Goal: Task Accomplishment & Management: Use online tool/utility

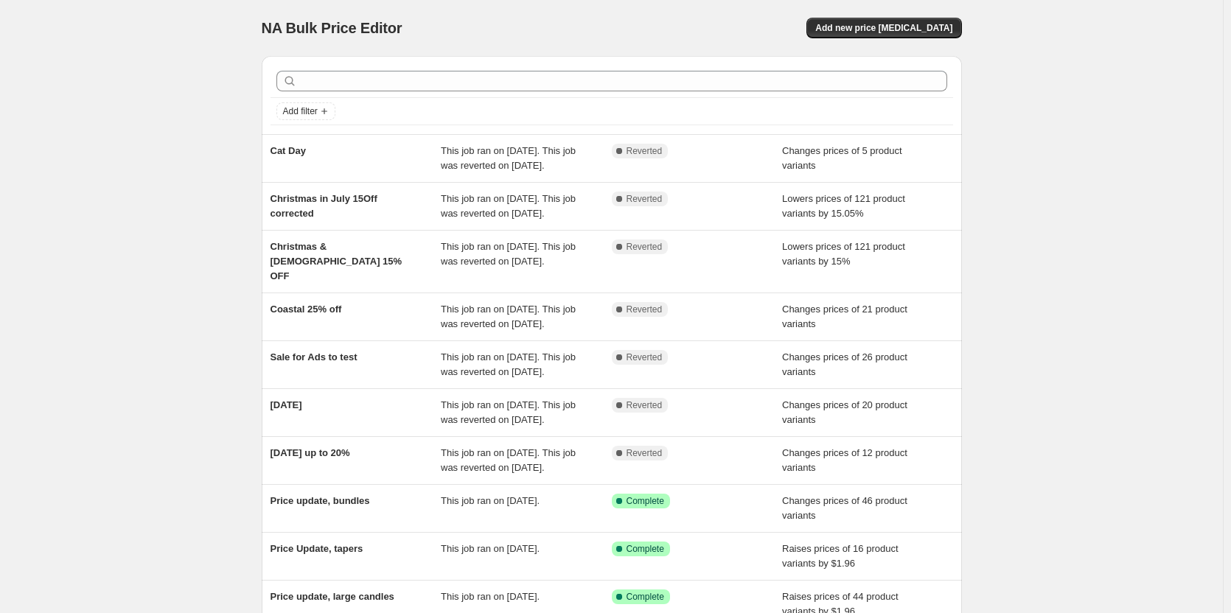
click at [862, 41] on div "NA Bulk Price Editor. This page is ready NA Bulk Price Editor Add new price [ME…" at bounding box center [612, 28] width 700 height 56
click at [874, 30] on span "Add new price [MEDICAL_DATA]" at bounding box center [883, 28] width 137 height 12
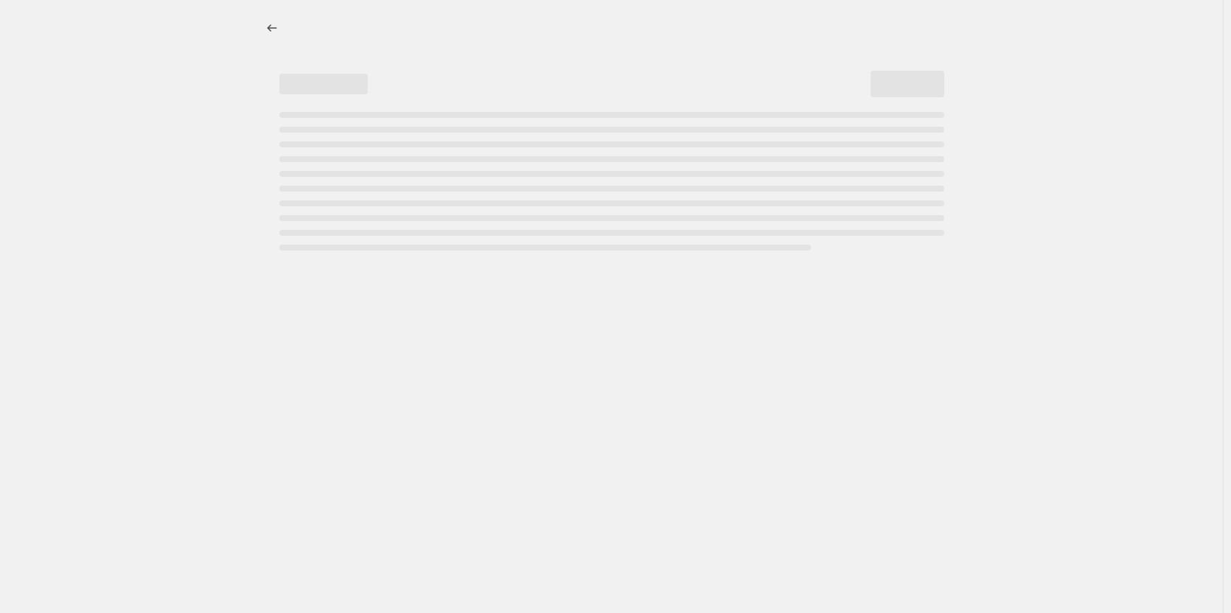
select select "percentage"
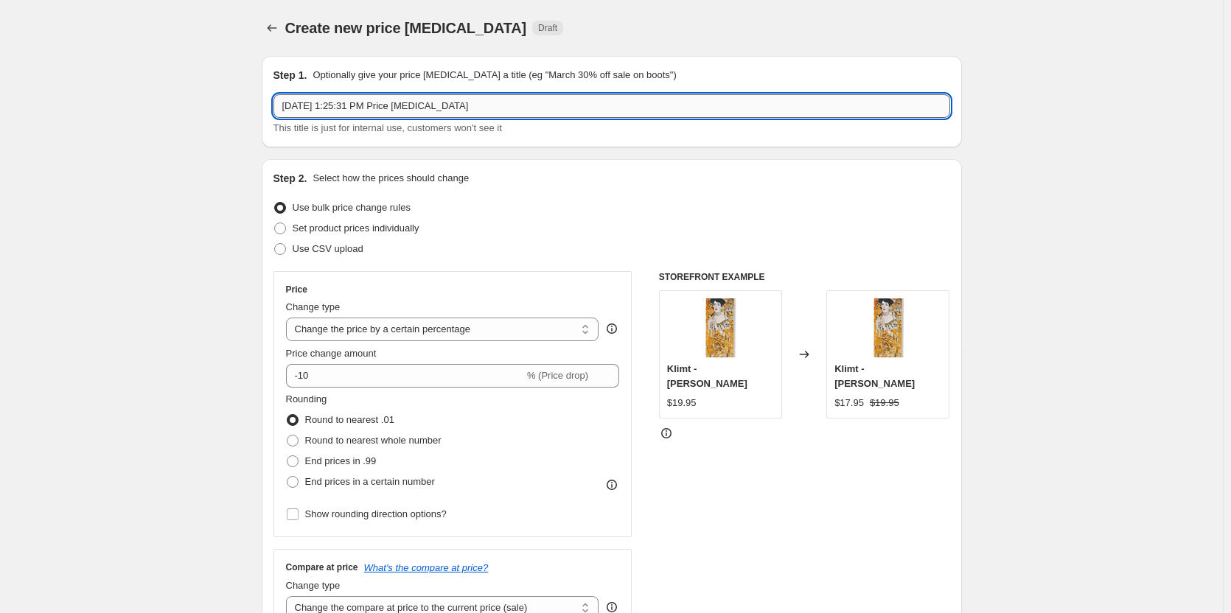
click at [420, 95] on input "[DATE] 1:25:31 PM Price [MEDICAL_DATA]" at bounding box center [611, 106] width 677 height 24
type input "End of Summer Sale"
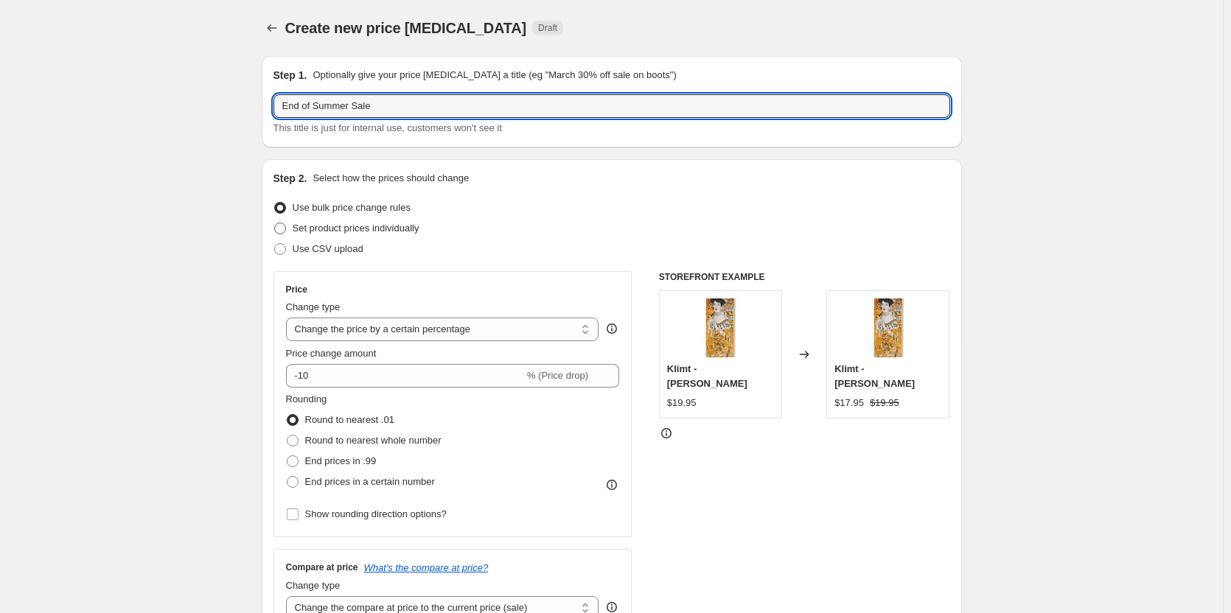
click at [374, 233] on span "Set product prices individually" at bounding box center [356, 228] width 127 height 11
click at [275, 223] on input "Set product prices individually" at bounding box center [274, 223] width 1 height 1
radio input "true"
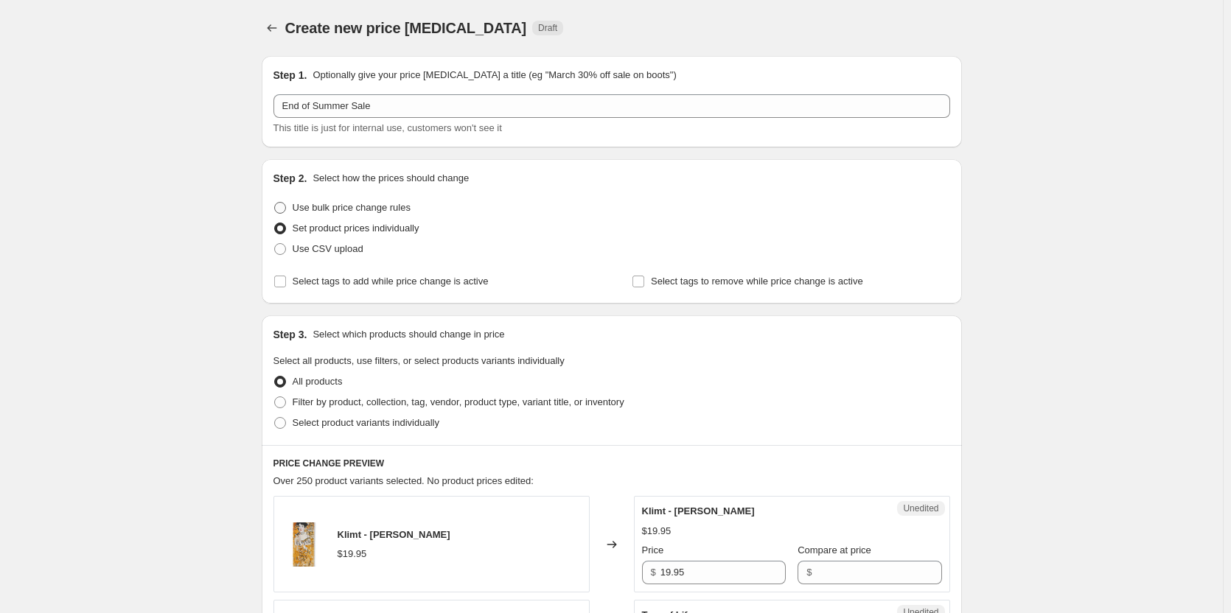
click at [375, 209] on span "Use bulk price change rules" at bounding box center [352, 207] width 118 height 11
click at [275, 203] on input "Use bulk price change rules" at bounding box center [274, 202] width 1 height 1
radio input "true"
select select "percentage"
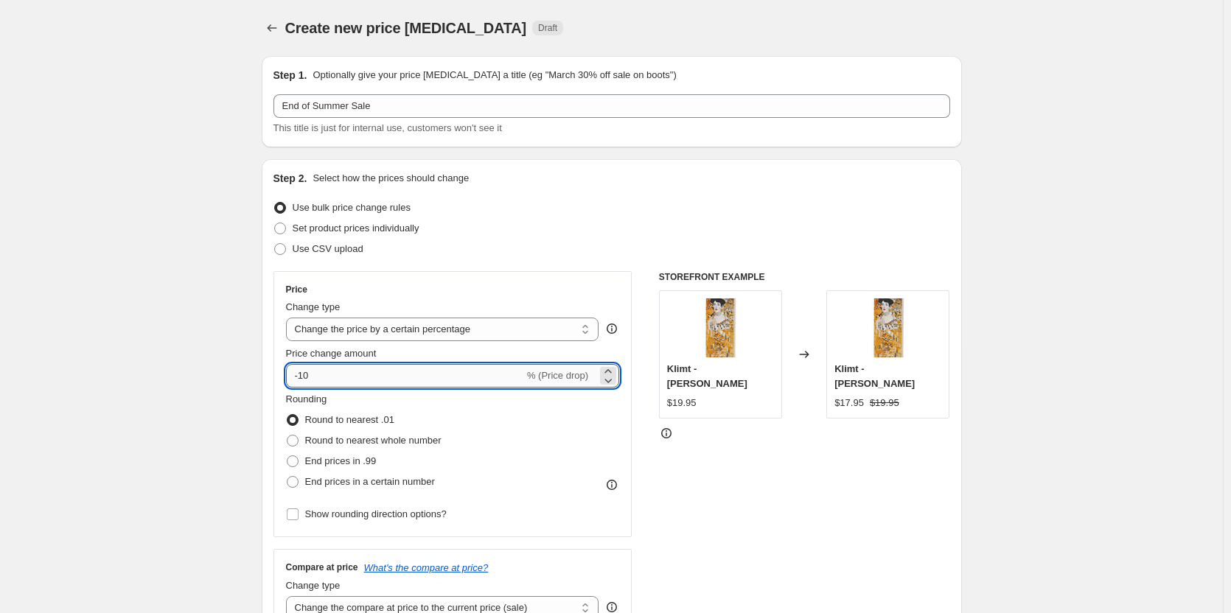
click at [342, 375] on input "-10" at bounding box center [405, 376] width 238 height 24
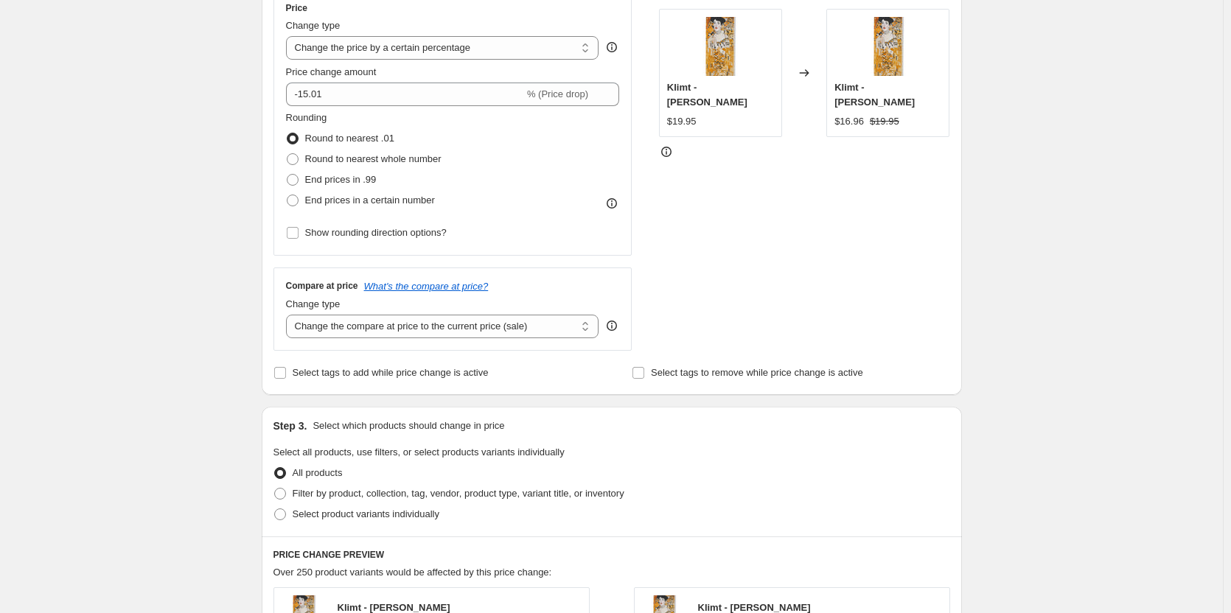
scroll to position [147, 0]
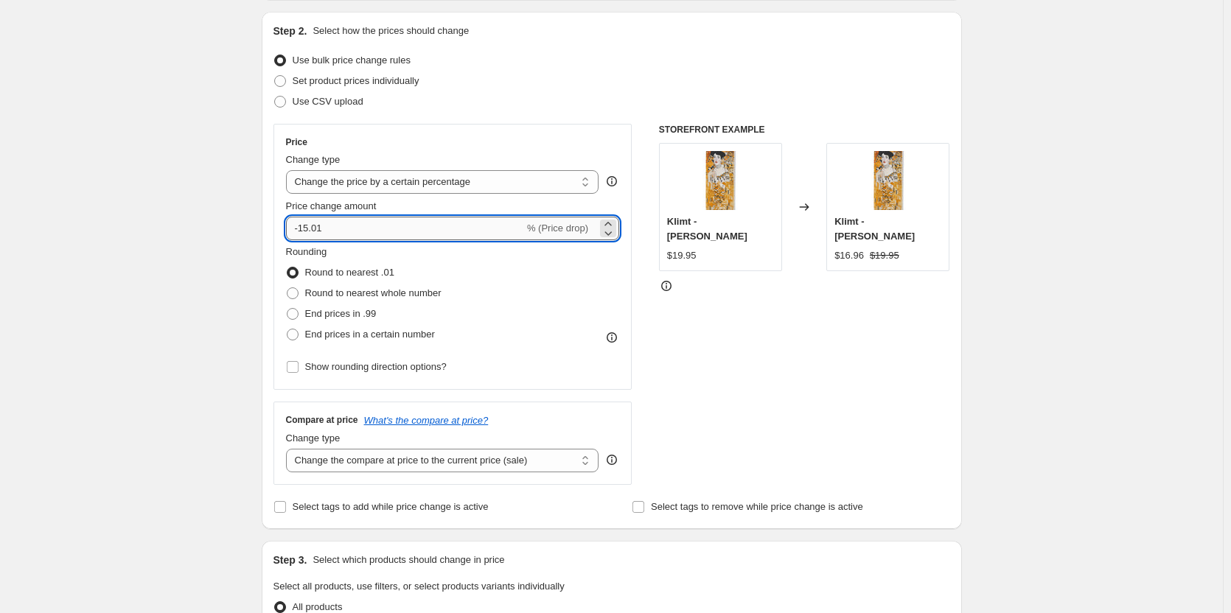
click at [382, 224] on input "-15.01" at bounding box center [405, 229] width 238 height 24
type input "-15.02"
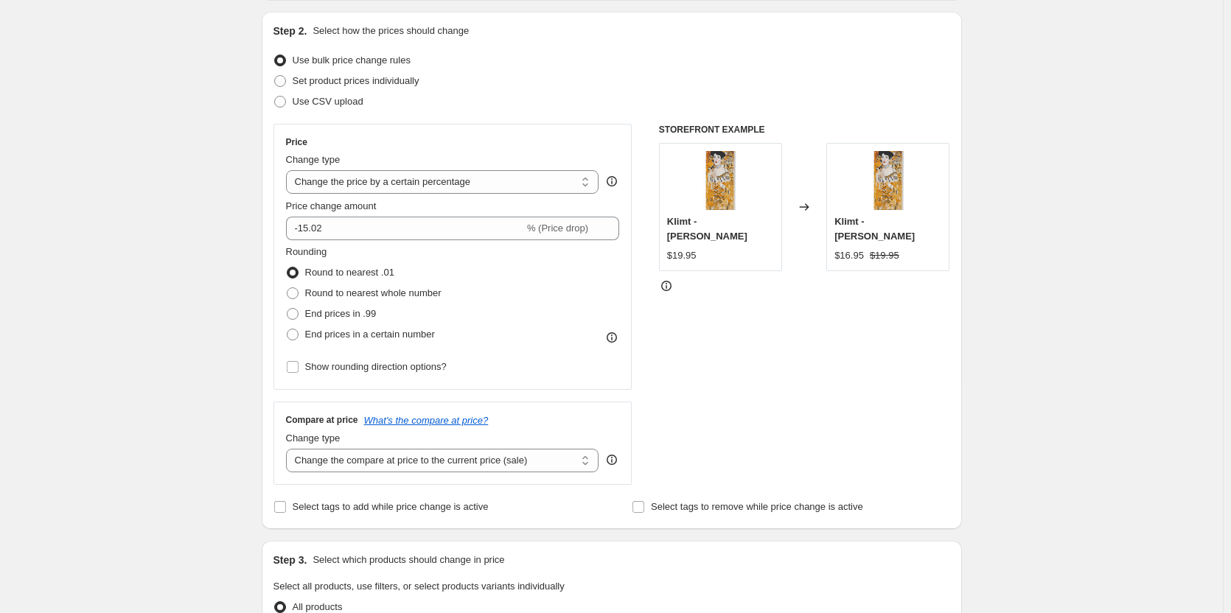
click at [234, 256] on div "Create new price [MEDICAL_DATA]. This page is ready Create new price [MEDICAL_D…" at bounding box center [611, 589] width 1223 height 1473
click at [226, 254] on div "Create new price [MEDICAL_DATA]. This page is ready Create new price [MEDICAL_D…" at bounding box center [611, 589] width 1223 height 1473
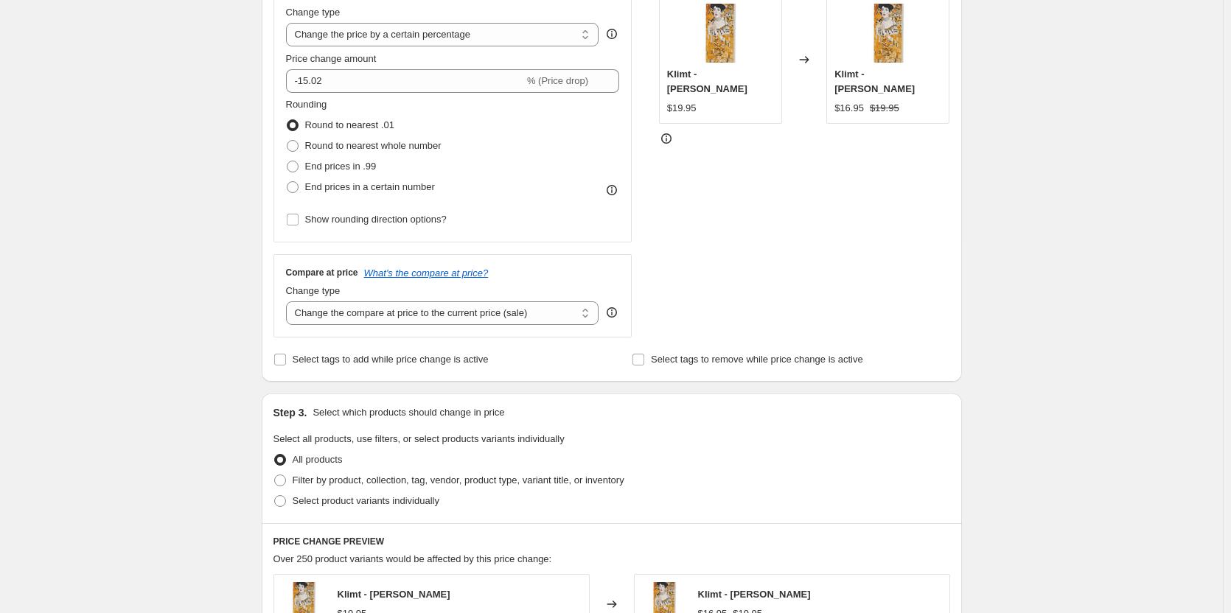
scroll to position [516, 0]
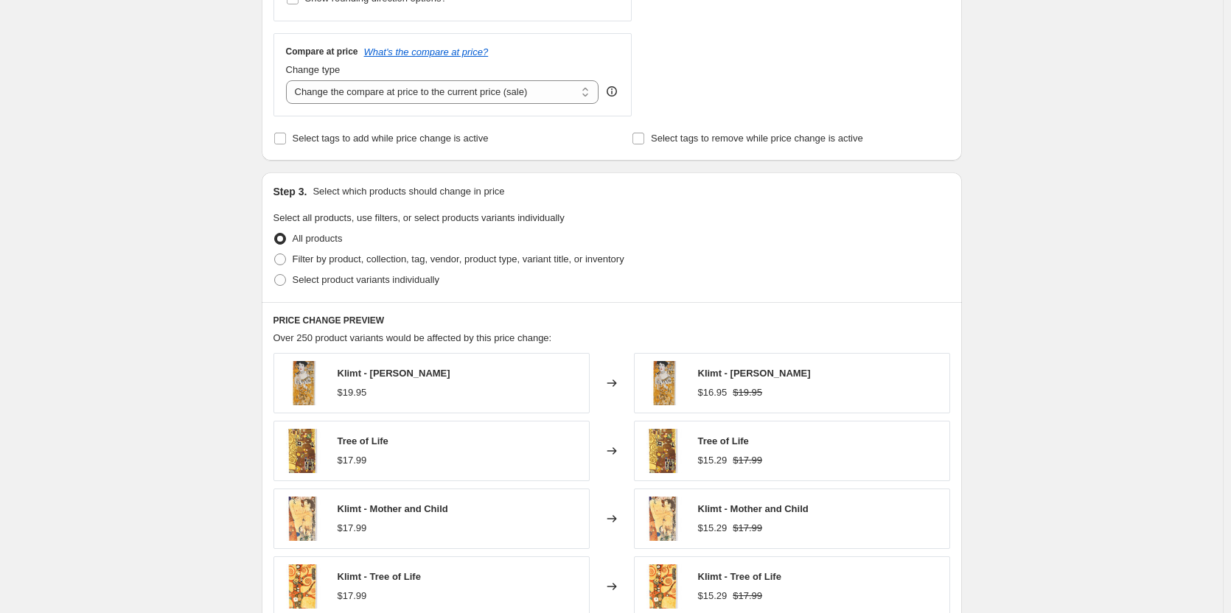
click at [328, 259] on span "Filter by product, collection, tag, vendor, product type, variant title, or inv…" at bounding box center [459, 259] width 332 height 11
click at [275, 254] on input "Filter by product, collection, tag, vendor, product type, variant title, or inv…" at bounding box center [274, 254] width 1 height 1
radio input "true"
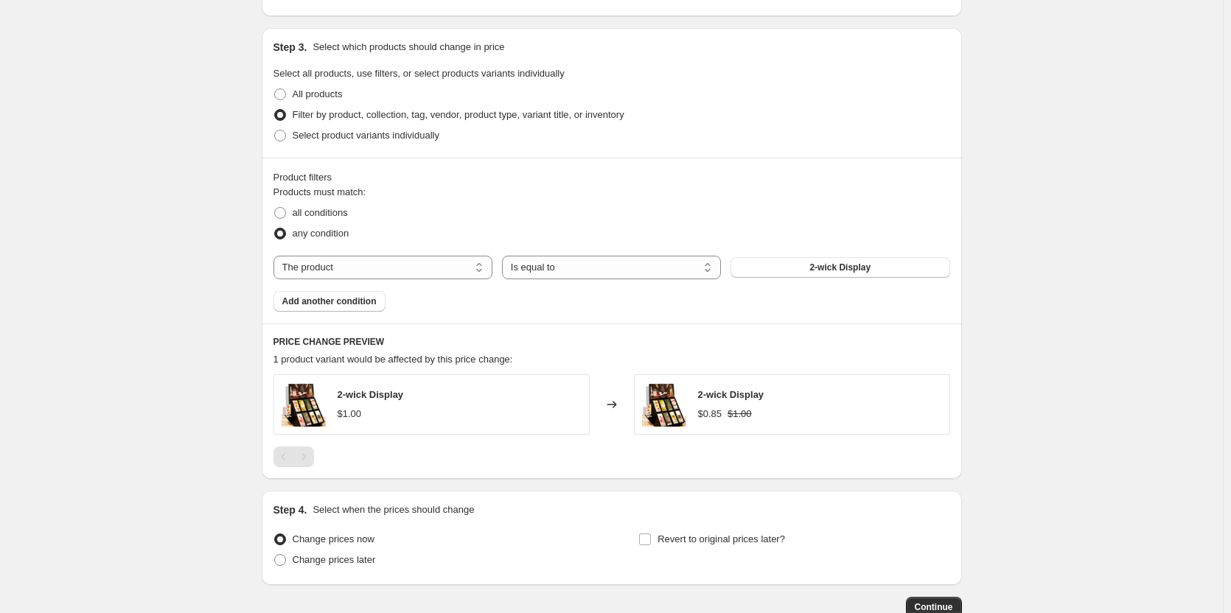
scroll to position [663, 0]
click at [365, 257] on select "The product The product's collection The product's tag The product's vendor The…" at bounding box center [382, 265] width 219 height 24
click at [203, 335] on div "Create new price [MEDICAL_DATA]. This page is ready Create new price [MEDICAL_D…" at bounding box center [611, 21] width 1223 height 1368
click at [327, 253] on select "The product The product's collection The product's tag The product's vendor The…" at bounding box center [382, 265] width 219 height 24
select select "collection"
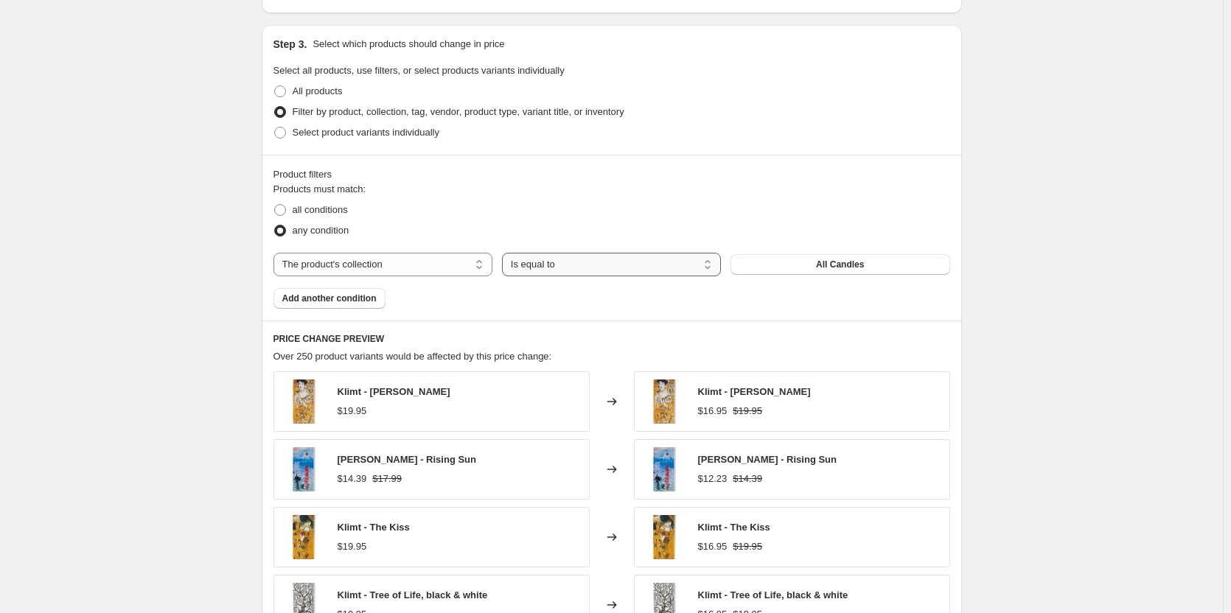
click at [518, 263] on select "Is equal to Is not equal to" at bounding box center [611, 265] width 219 height 24
click at [505, 253] on select "Is equal to Is not equal to" at bounding box center [611, 265] width 219 height 24
click at [836, 274] on button "All Candles" at bounding box center [839, 264] width 219 height 21
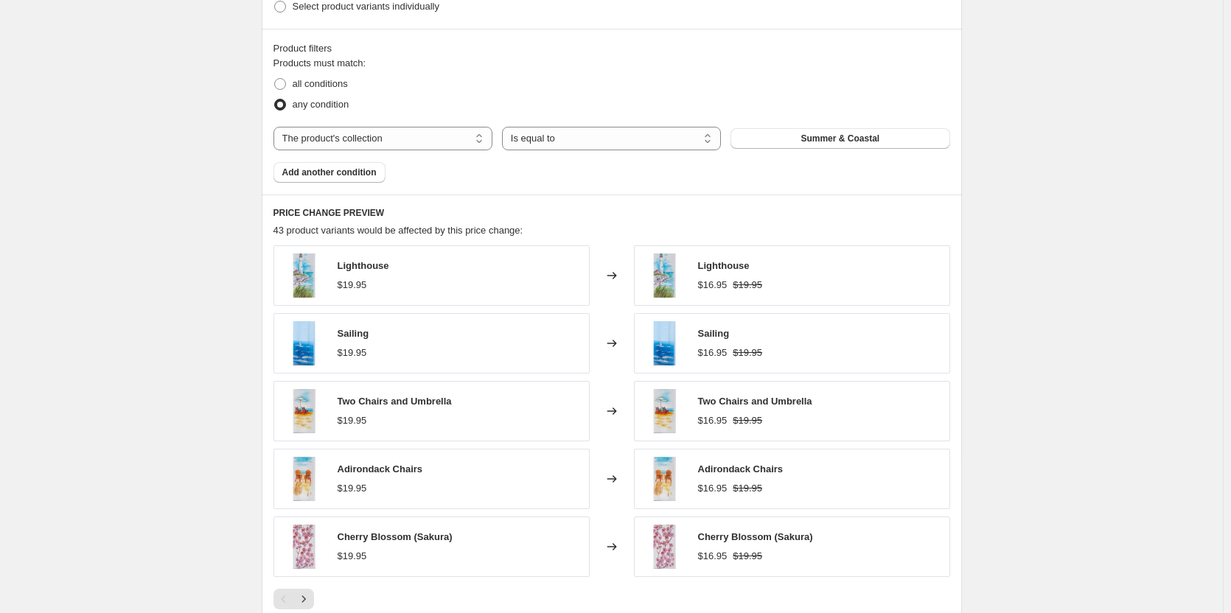
scroll to position [1027, 0]
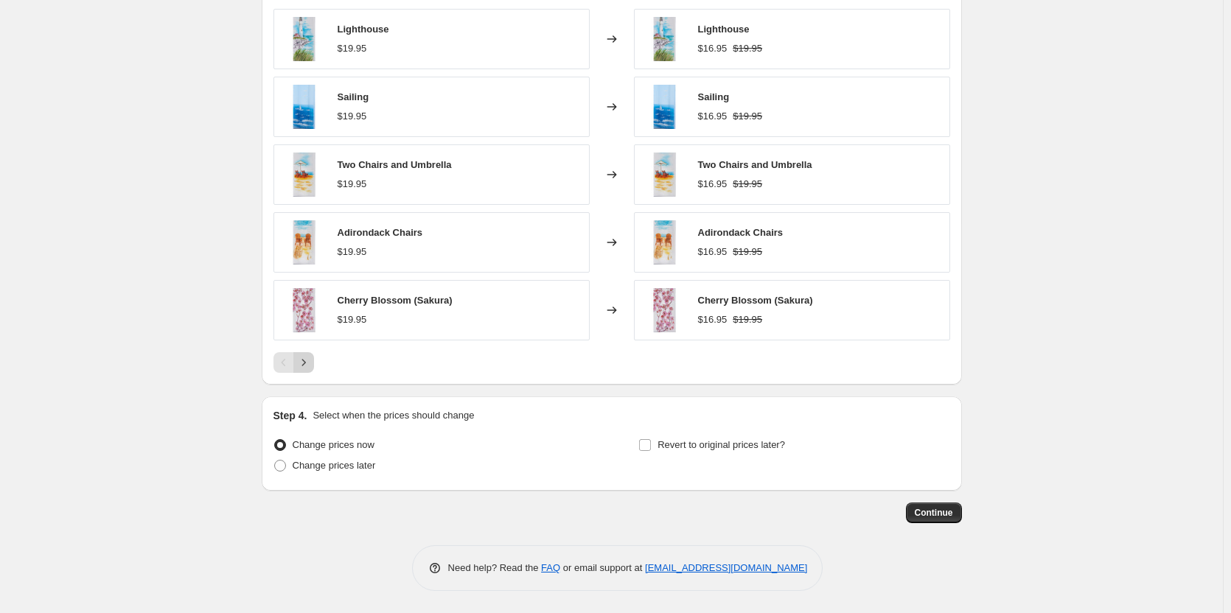
click at [309, 371] on button "Next" at bounding box center [303, 362] width 21 height 21
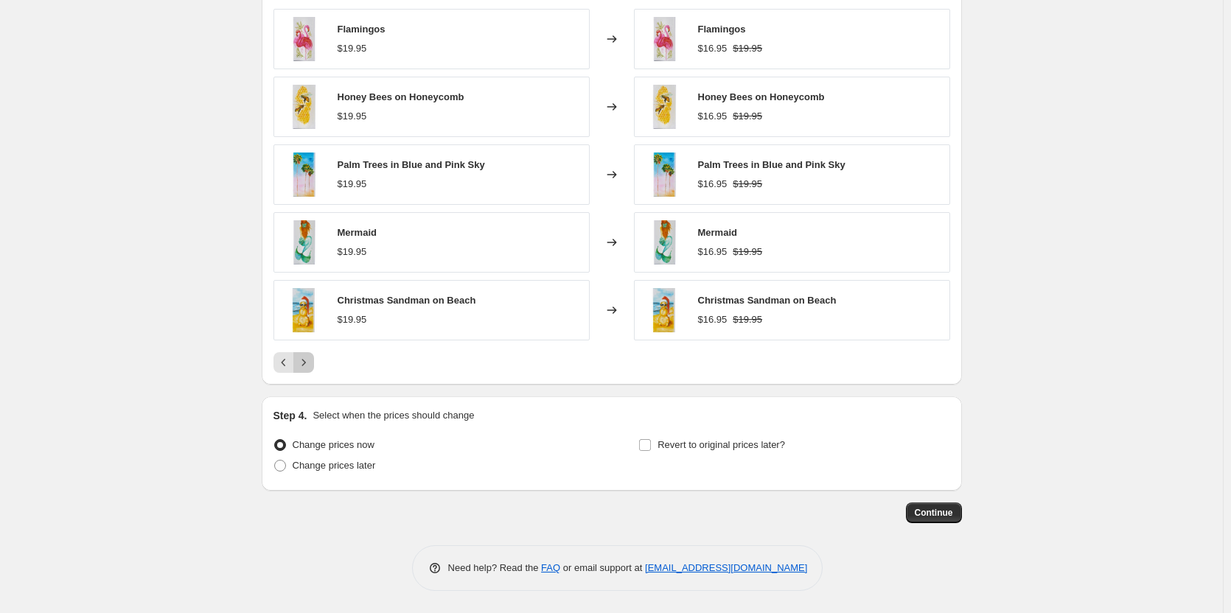
click at [309, 371] on button "Next" at bounding box center [303, 362] width 21 height 21
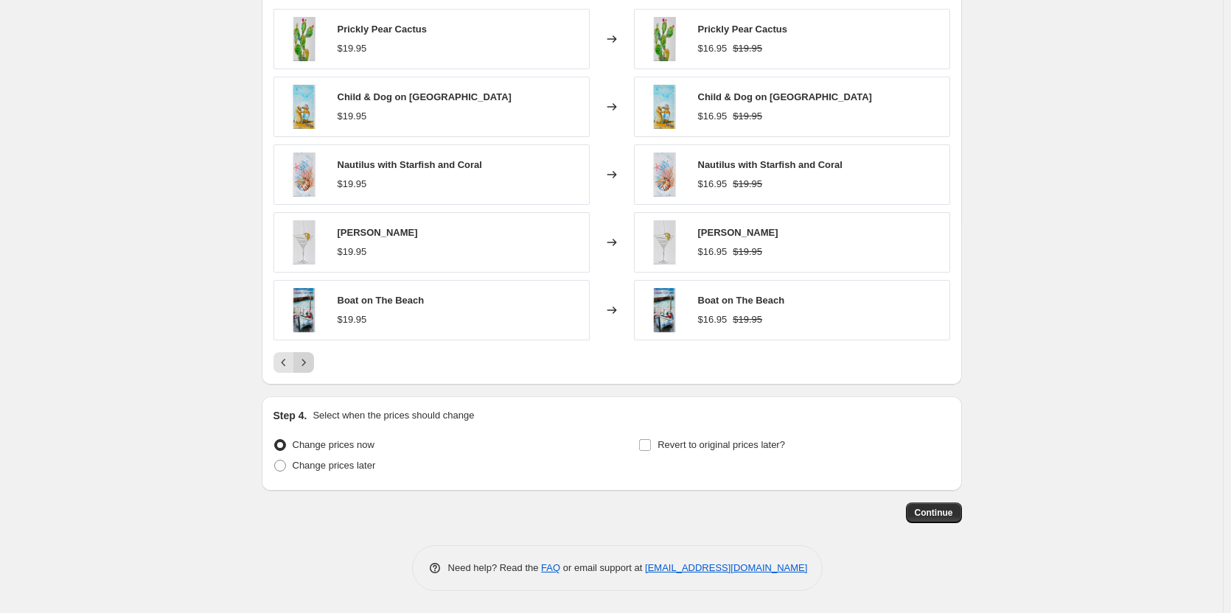
click at [309, 371] on button "Next" at bounding box center [303, 362] width 21 height 21
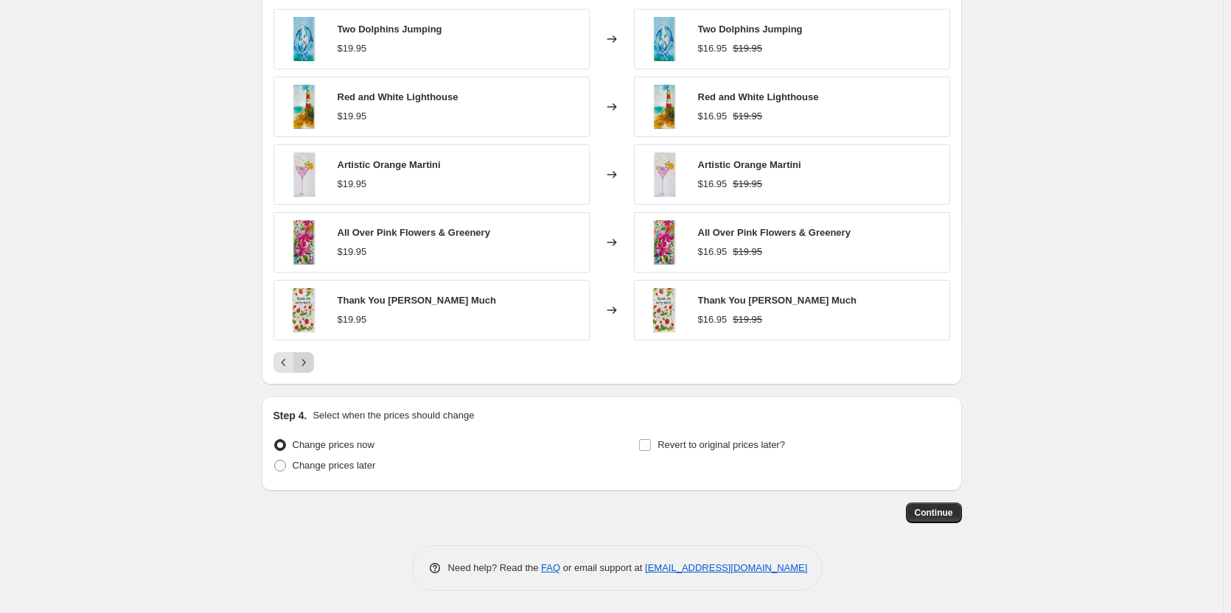
click at [309, 371] on button "Next" at bounding box center [303, 362] width 21 height 21
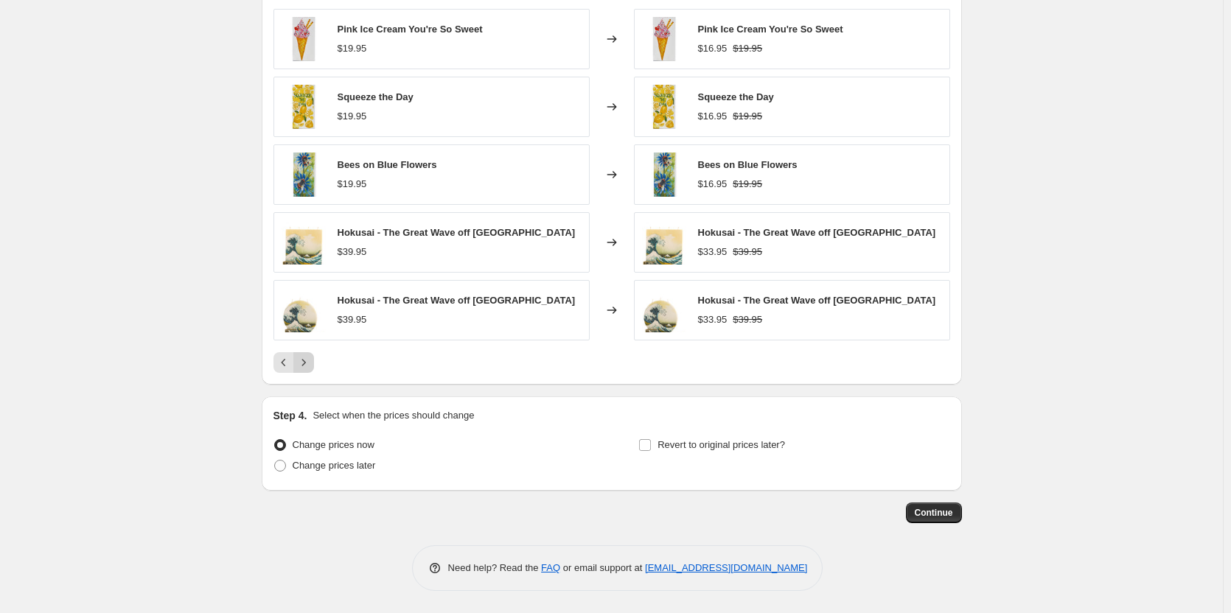
click at [309, 371] on button "Next" at bounding box center [303, 362] width 21 height 21
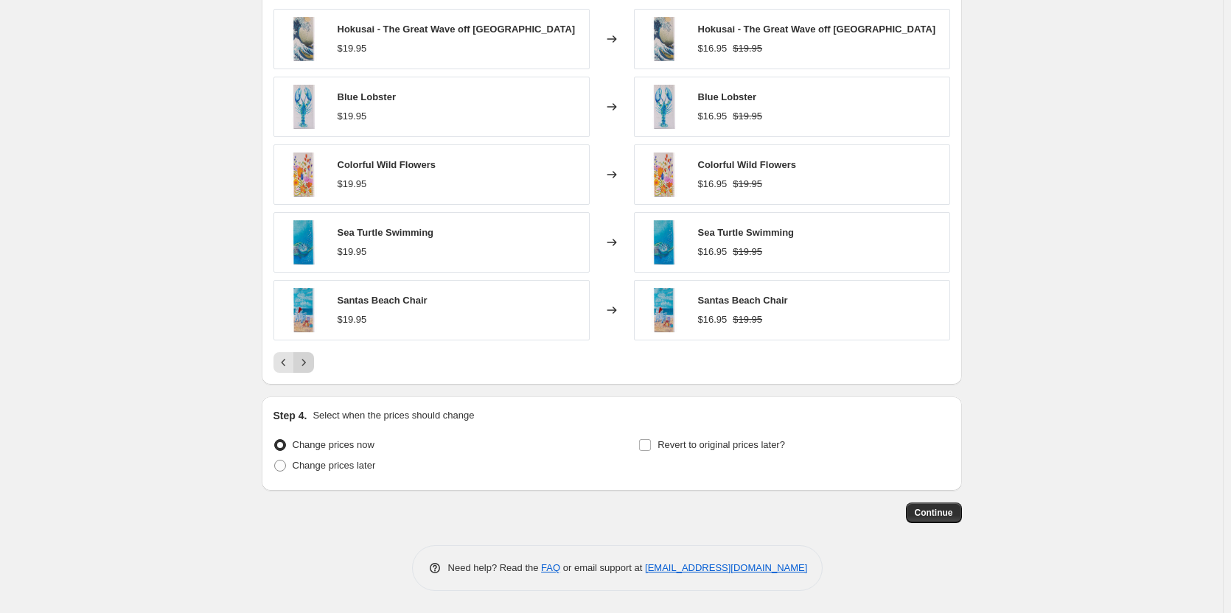
click at [309, 371] on button "Next" at bounding box center [303, 362] width 21 height 21
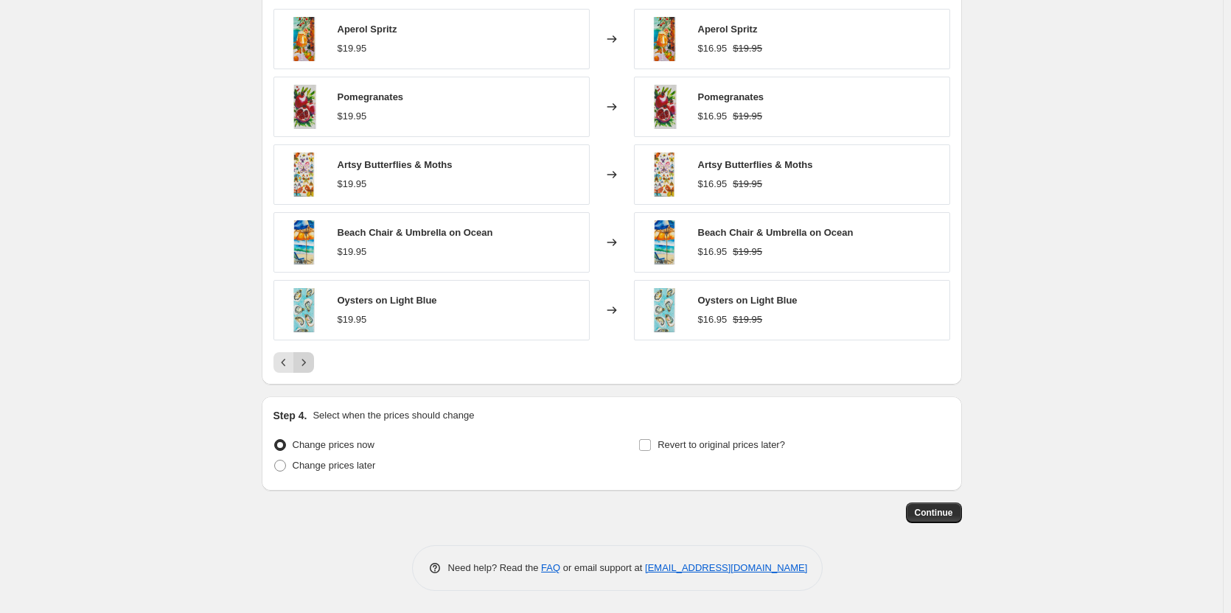
click at [309, 371] on button "Next" at bounding box center [303, 362] width 21 height 21
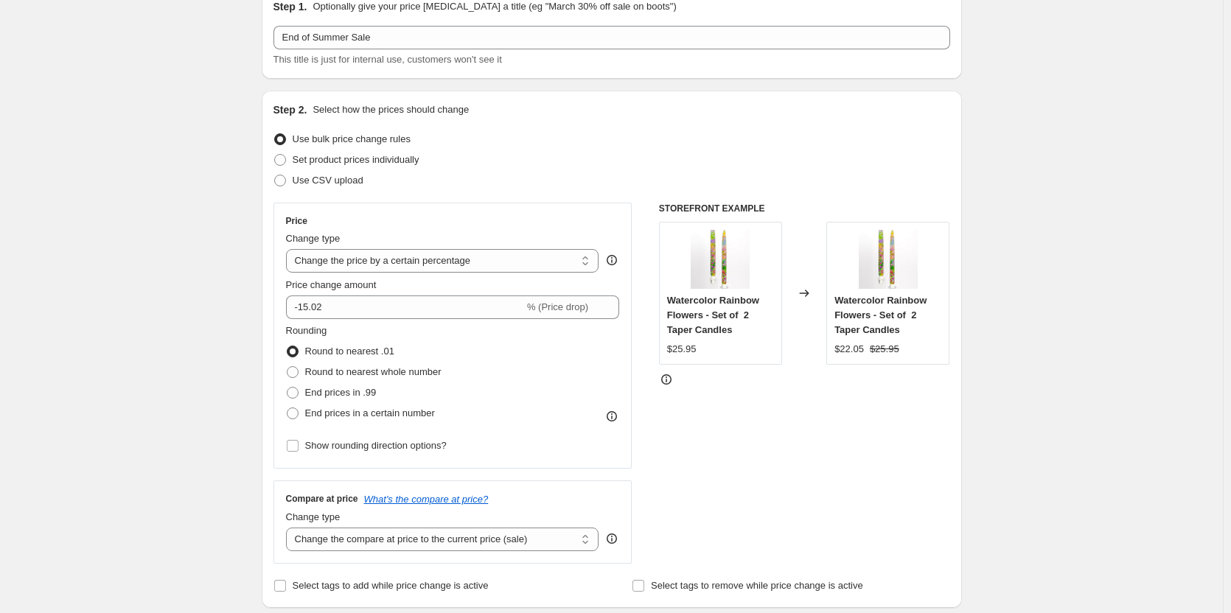
scroll to position [0, 0]
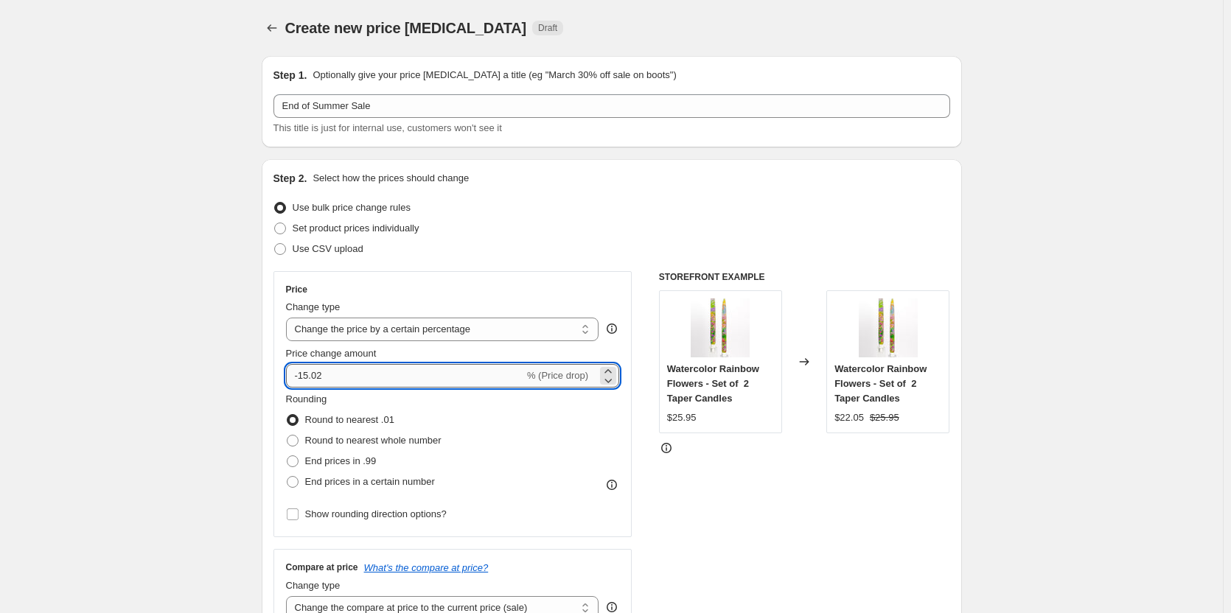
click at [351, 370] on input "-15.02" at bounding box center [405, 376] width 238 height 24
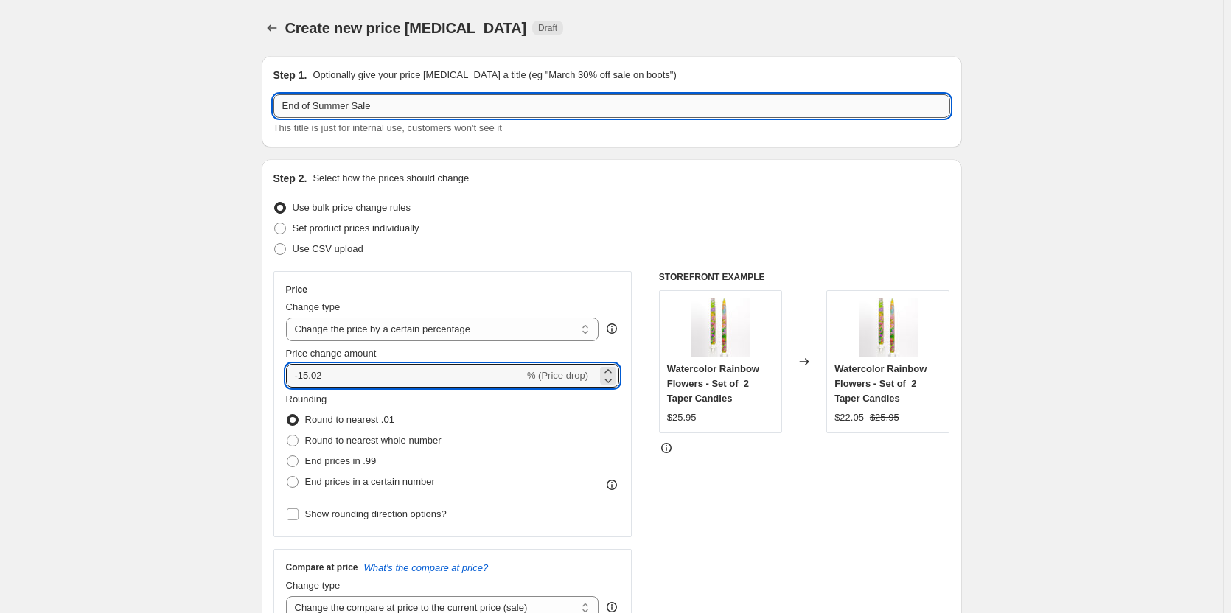
click at [451, 114] on input "End of Summer Sale" at bounding box center [611, 106] width 677 height 24
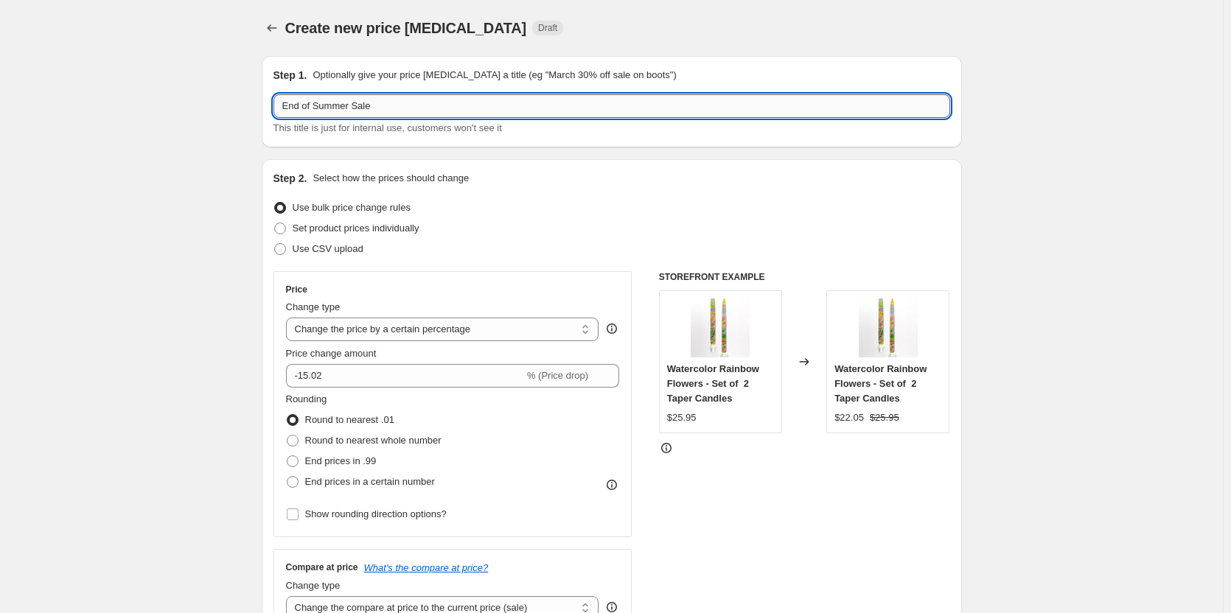
paste input "-15.02"
type input "End of Summer Sale-15.02"
click at [279, 27] on icon "Price change jobs" at bounding box center [272, 28] width 15 height 15
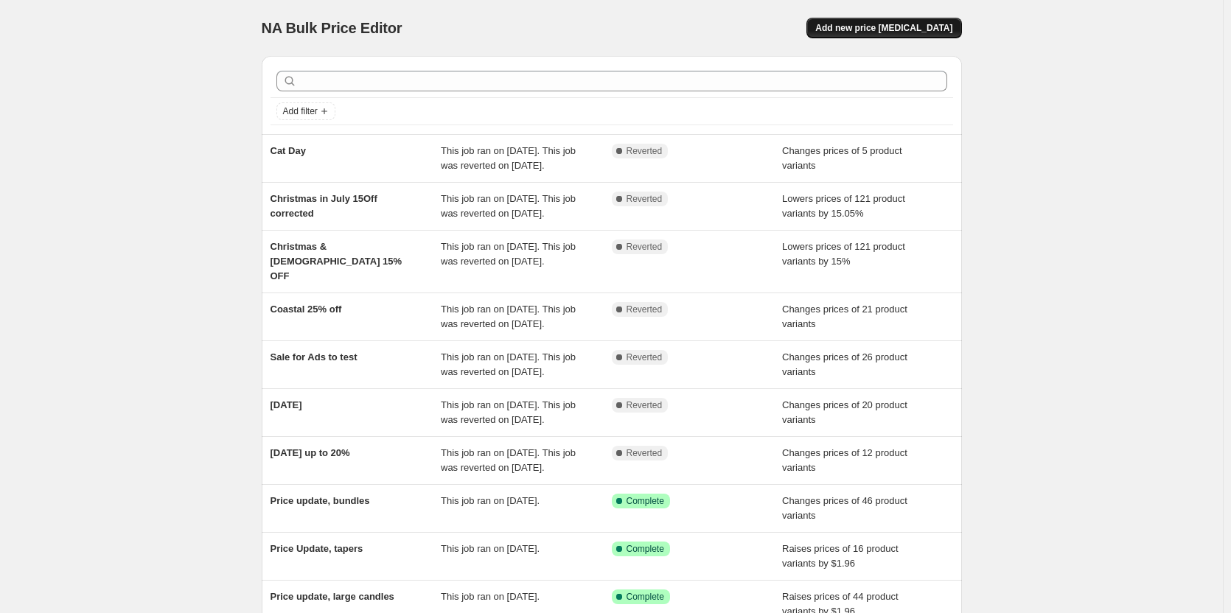
click at [915, 26] on span "Add new price [MEDICAL_DATA]" at bounding box center [883, 28] width 137 height 12
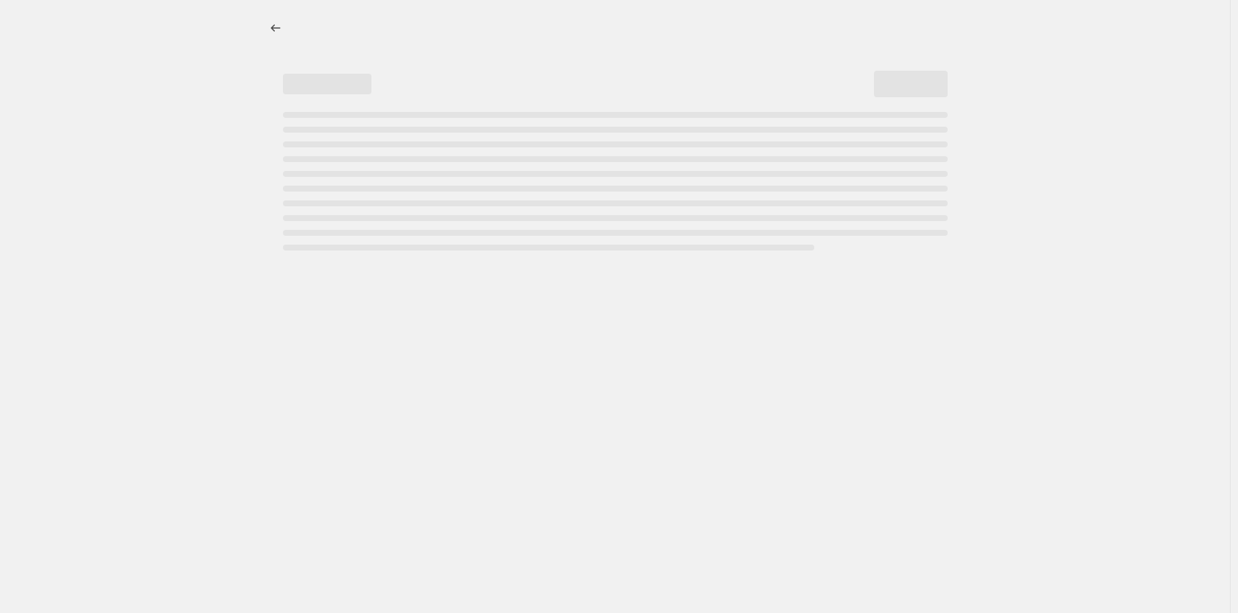
select select "percentage"
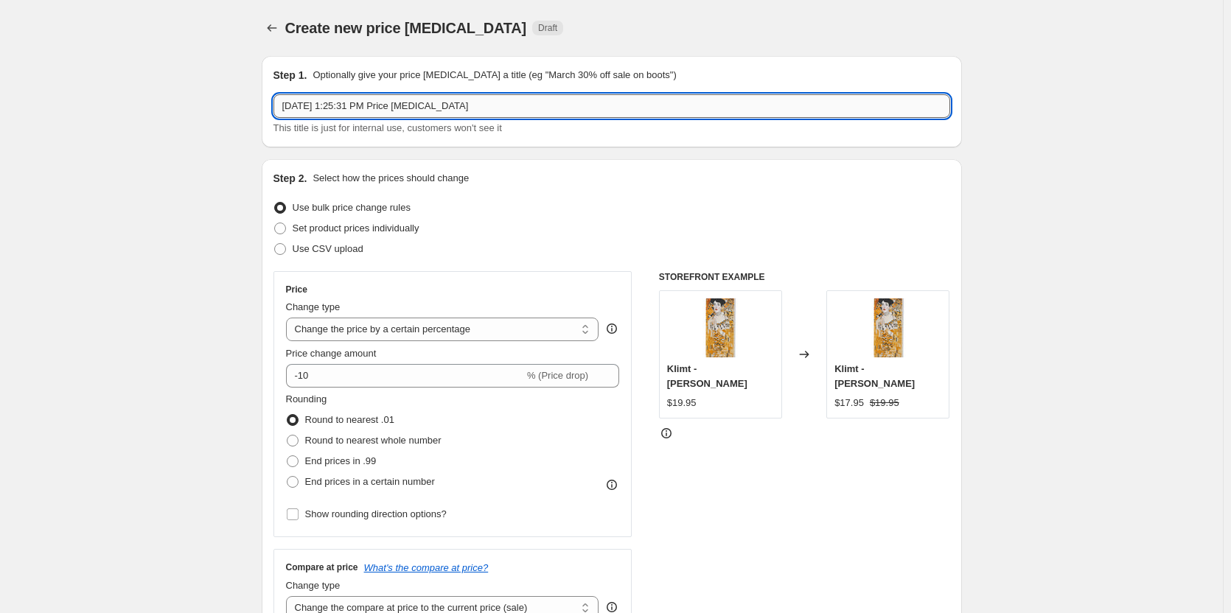
click at [388, 108] on input "[DATE] 1:25:31 PM Price [MEDICAL_DATA]" at bounding box center [611, 106] width 677 height 24
paste input "End of Summer Sale-15.02"
drag, startPoint x: 371, startPoint y: 103, endPoint x: 460, endPoint y: 102, distance: 88.5
click at [460, 102] on input "End of Summer Sale-15.02" at bounding box center [611, 106] width 677 height 24
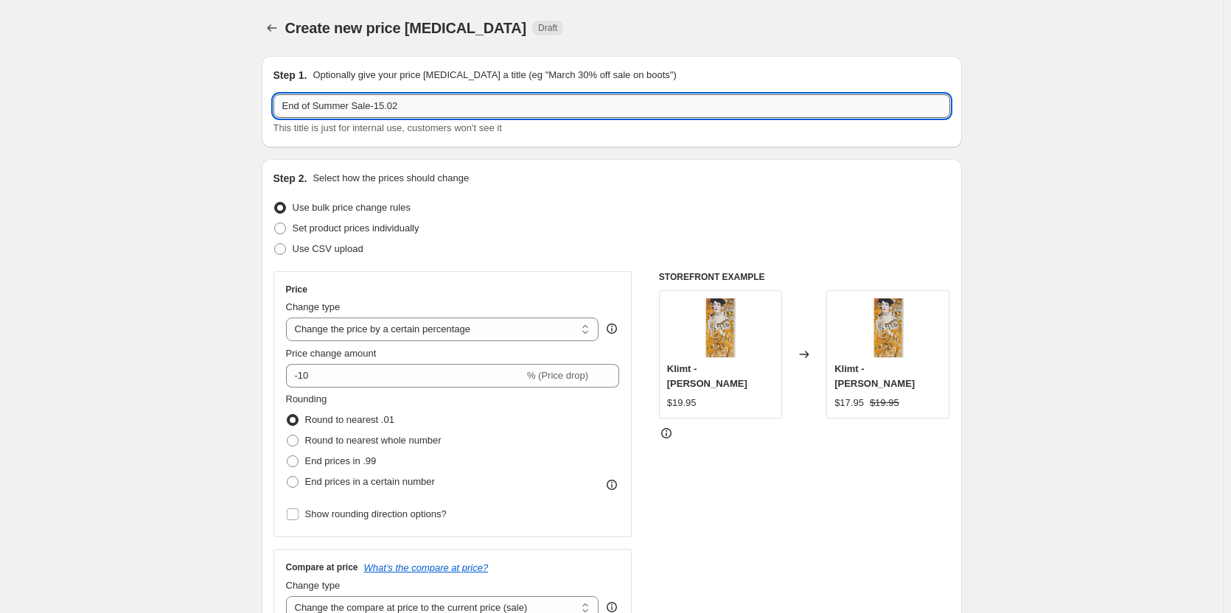
drag, startPoint x: 440, startPoint y: 101, endPoint x: 376, endPoint y: 108, distance: 64.5
click at [376, 108] on input "End of Summer Sale-15.02" at bounding box center [611, 106] width 677 height 24
type input "End of Summer Sale"
click at [399, 390] on div "Price Change type Change the price to a certain amount Change the price by a ce…" at bounding box center [453, 404] width 334 height 241
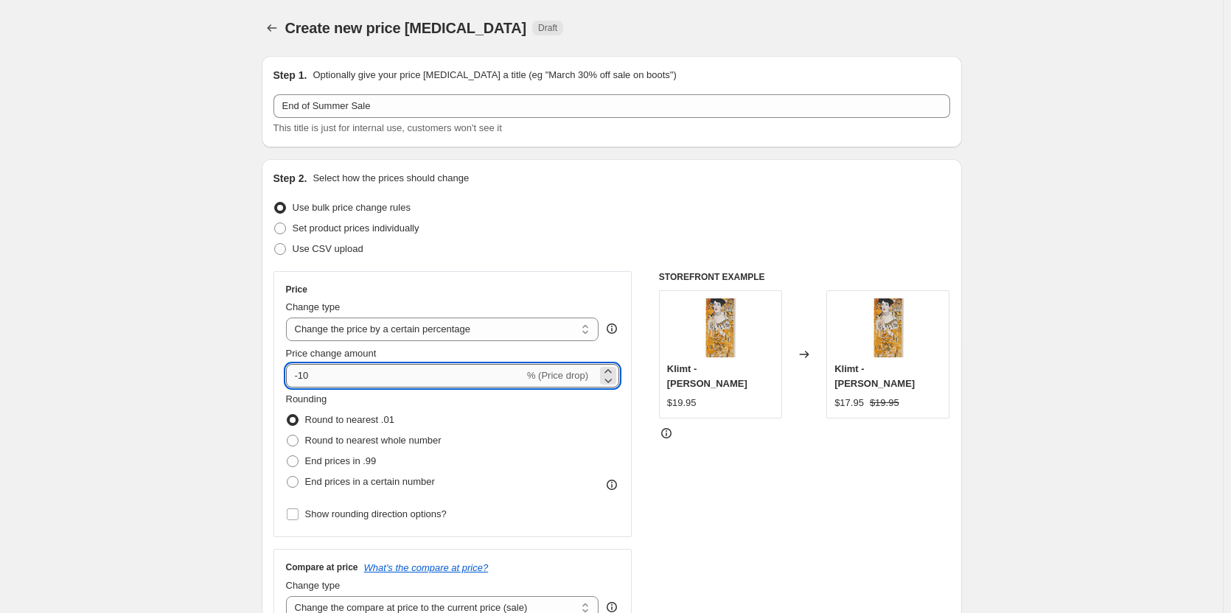
click at [396, 371] on input "-10" at bounding box center [405, 376] width 238 height 24
type input "-1"
paste input "-15.02"
type input "-15.02"
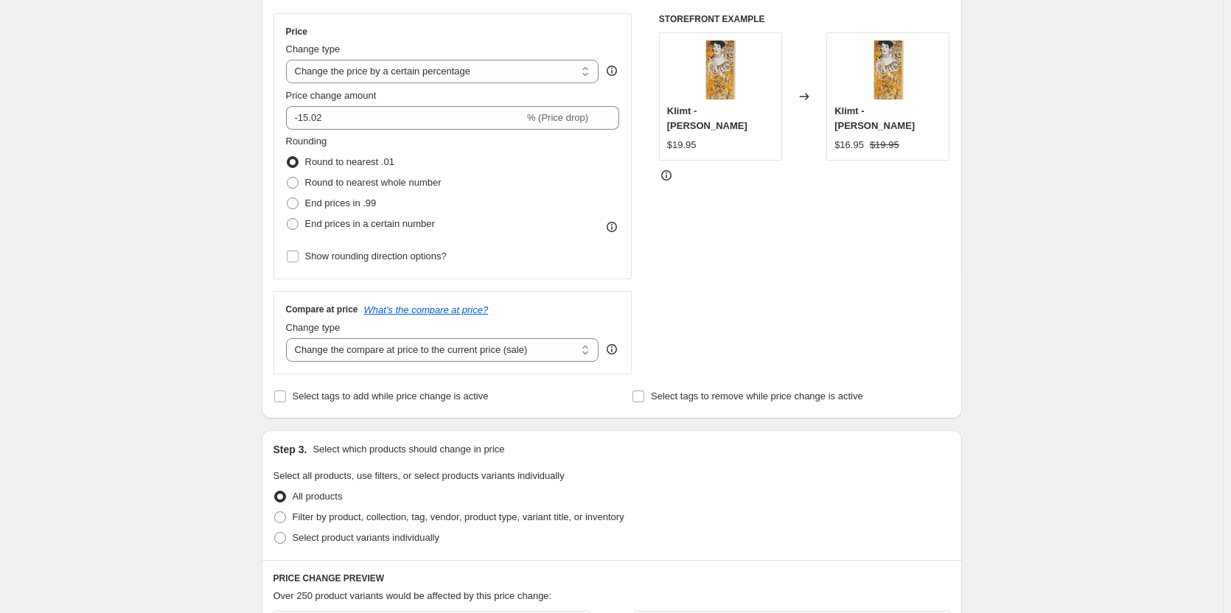
scroll to position [442, 0]
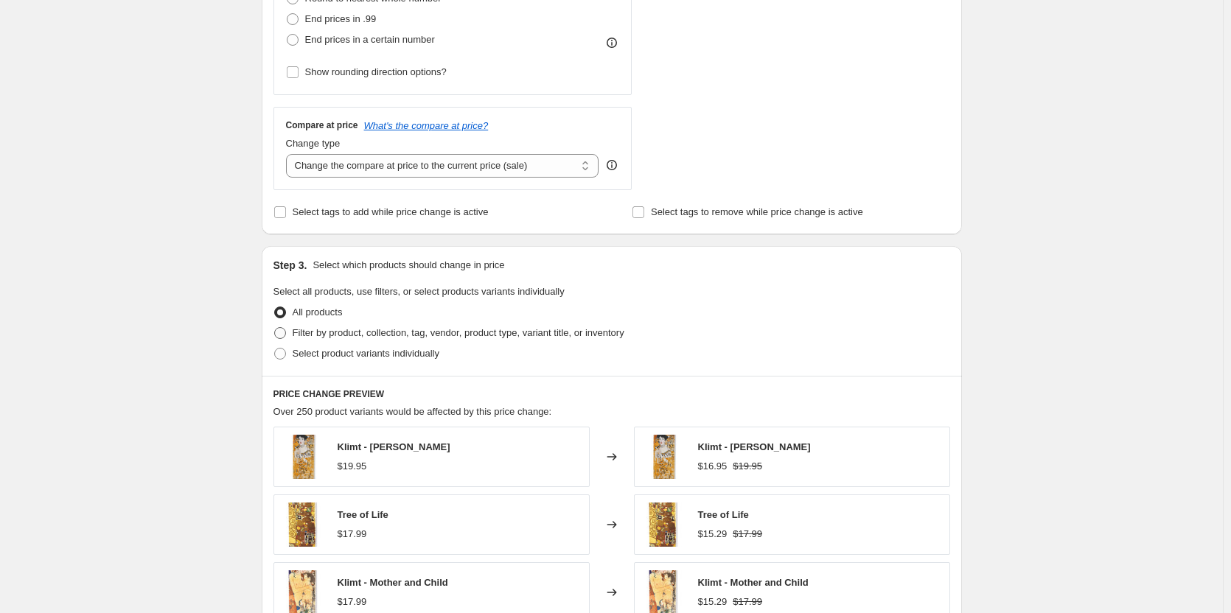
click at [297, 341] on label "Filter by product, collection, tag, vendor, product type, variant title, or inv…" at bounding box center [448, 333] width 351 height 21
click at [275, 328] on input "Filter by product, collection, tag, vendor, product type, variant title, or inv…" at bounding box center [274, 327] width 1 height 1
radio input "true"
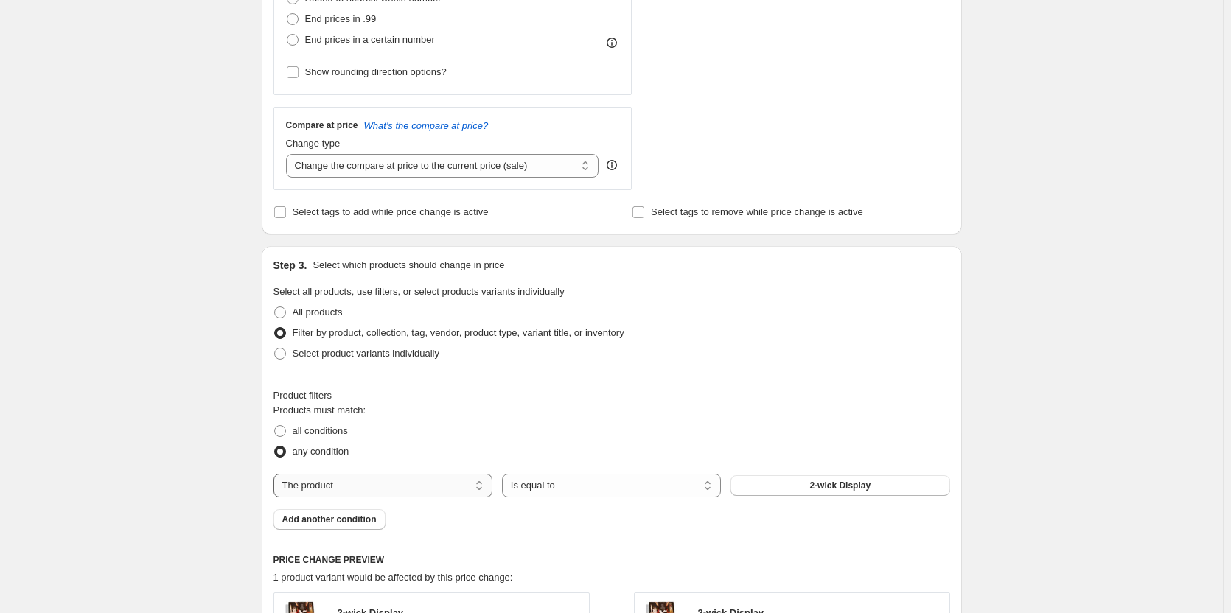
click at [346, 496] on select "The product The product's collection The product's tag The product's vendor The…" at bounding box center [382, 486] width 219 height 24
select select "collection"
click at [887, 491] on button "All Candles" at bounding box center [839, 485] width 219 height 21
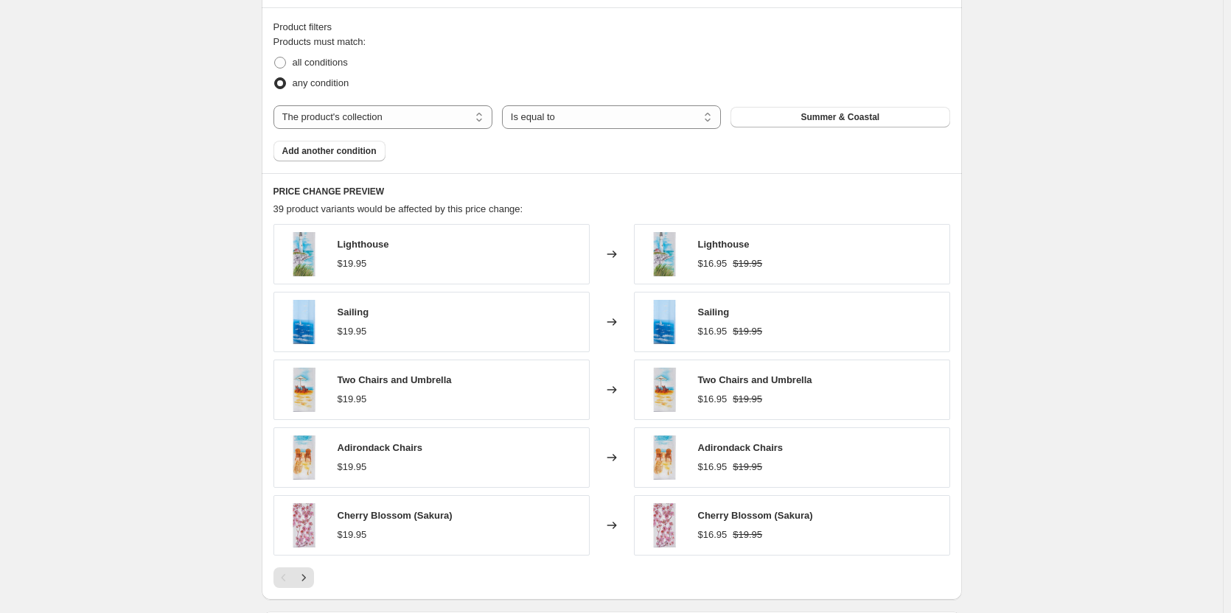
scroll to position [1027, 0]
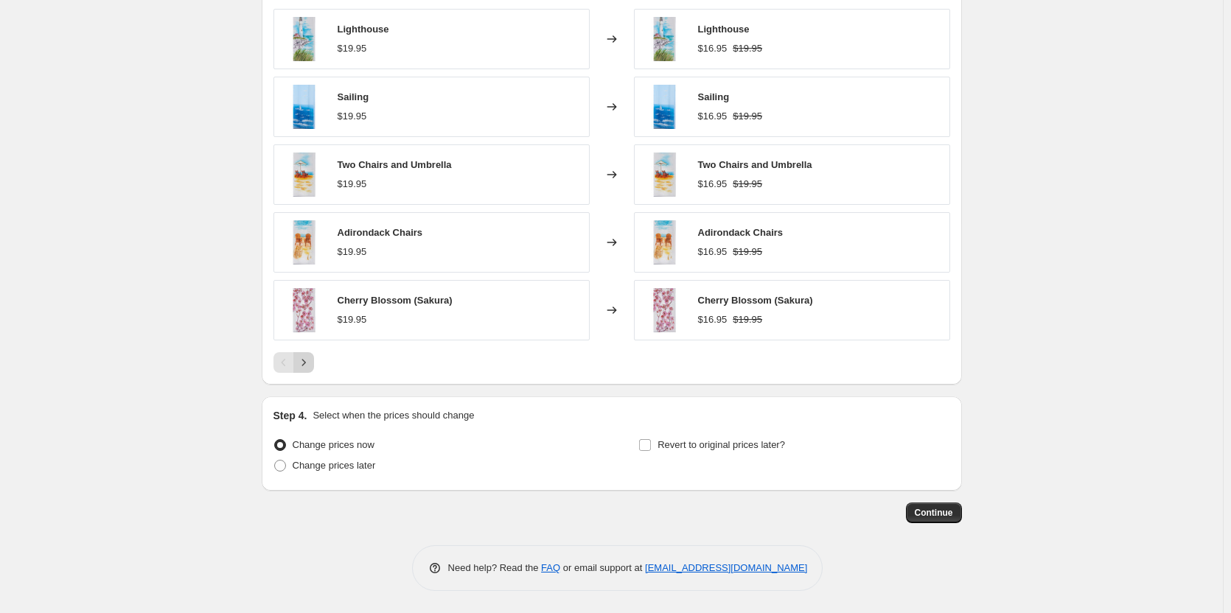
click at [311, 363] on icon "Next" at bounding box center [303, 362] width 15 height 15
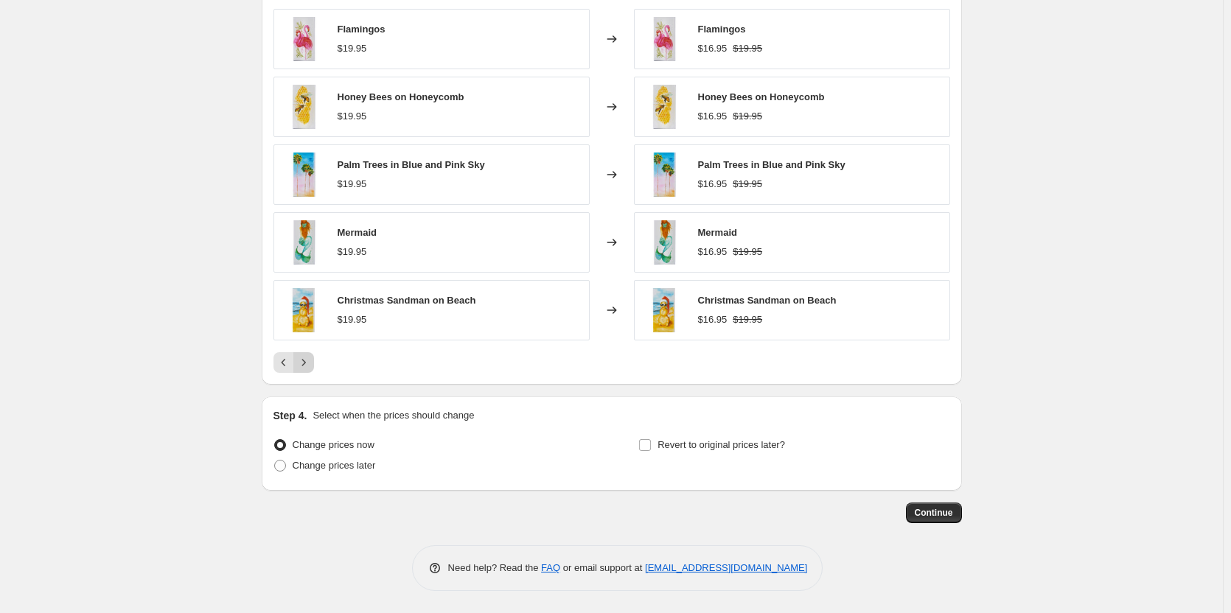
click at [311, 363] on icon "Next" at bounding box center [303, 362] width 15 height 15
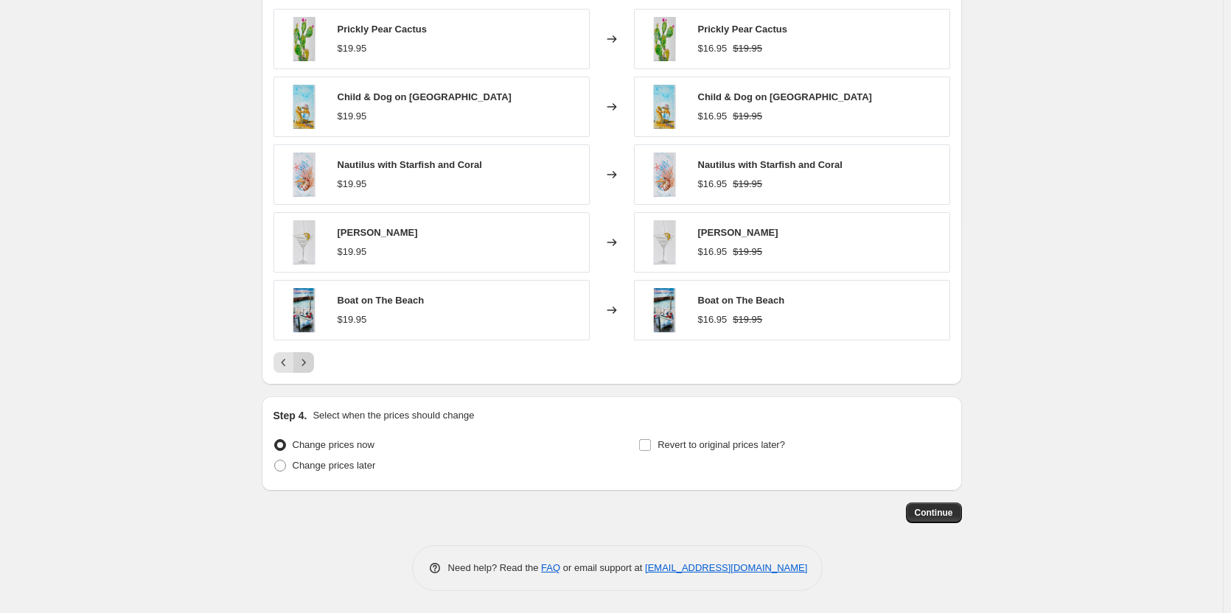
click at [311, 363] on icon "Next" at bounding box center [303, 362] width 15 height 15
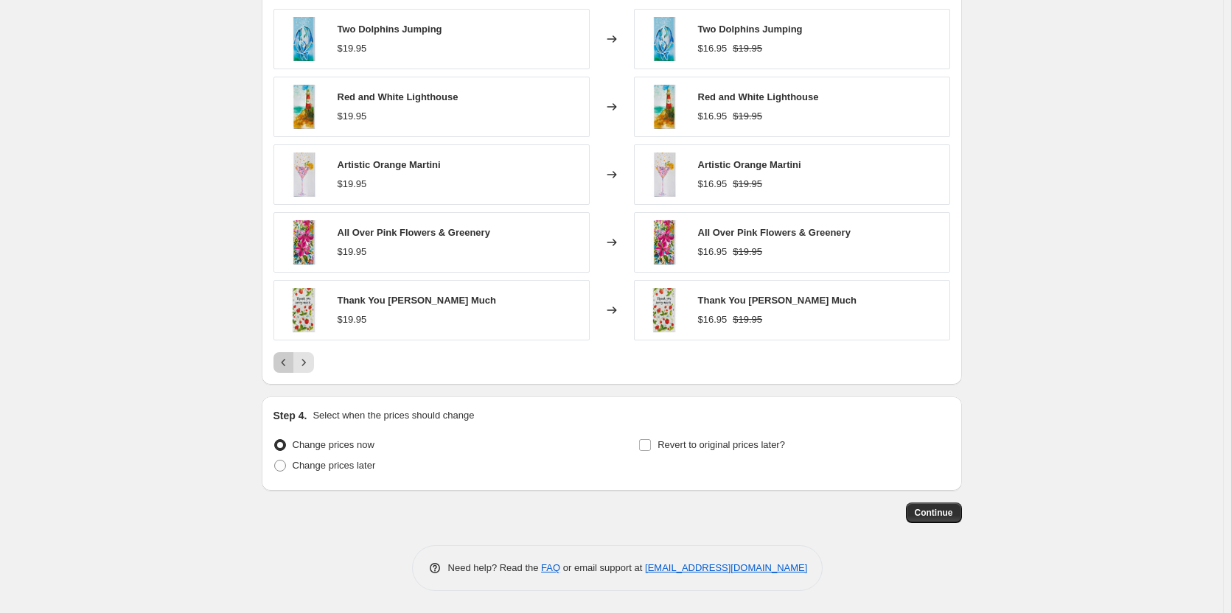
click at [284, 370] on button "Previous" at bounding box center [283, 362] width 21 height 21
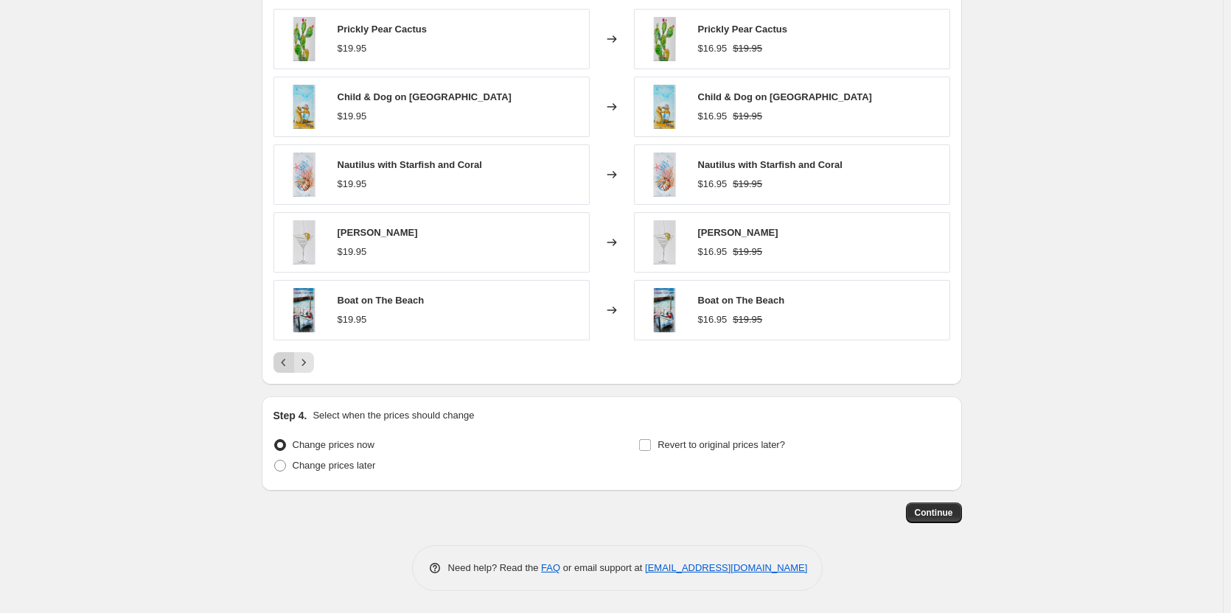
click at [284, 370] on button "Previous" at bounding box center [283, 362] width 21 height 21
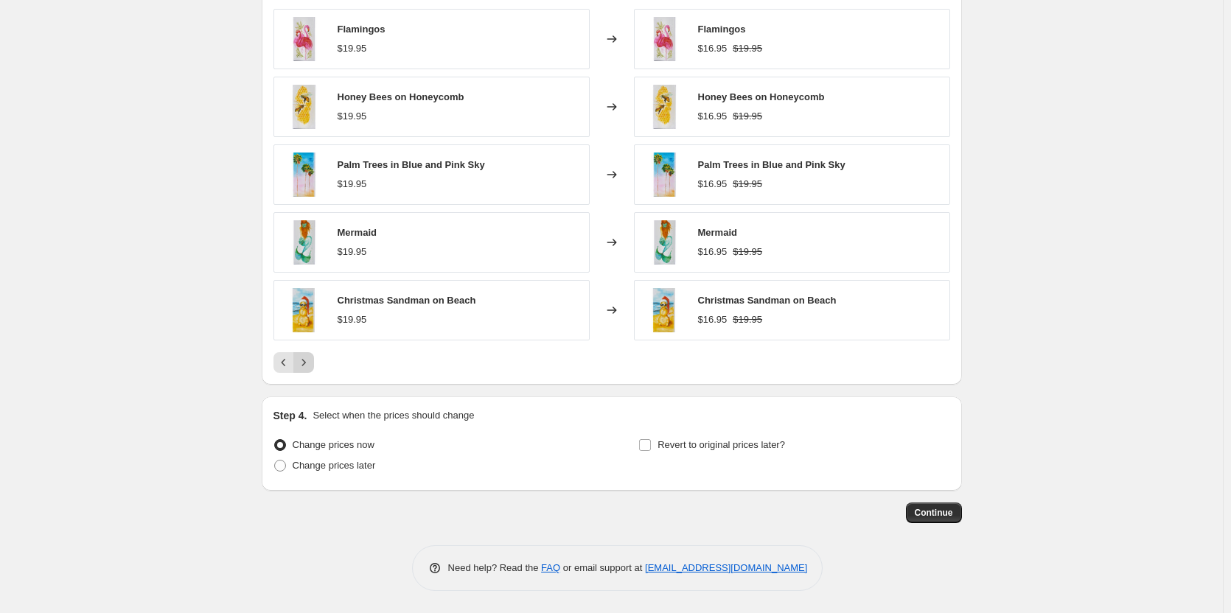
click at [311, 369] on icon "Next" at bounding box center [303, 362] width 15 height 15
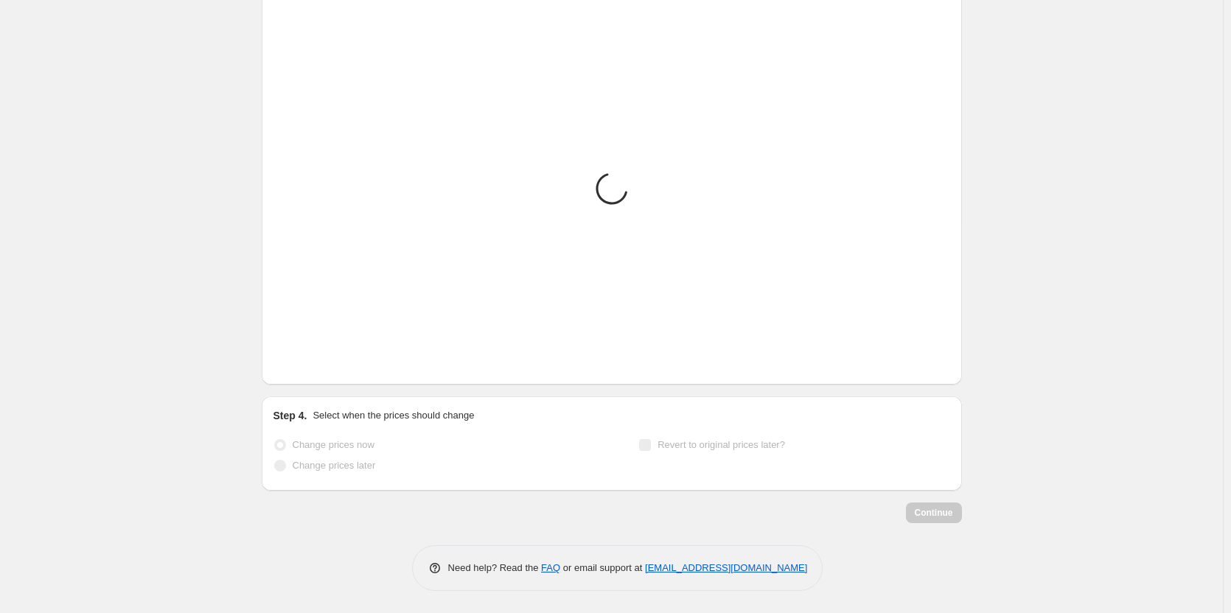
click at [311, 369] on icon "Next" at bounding box center [303, 362] width 15 height 15
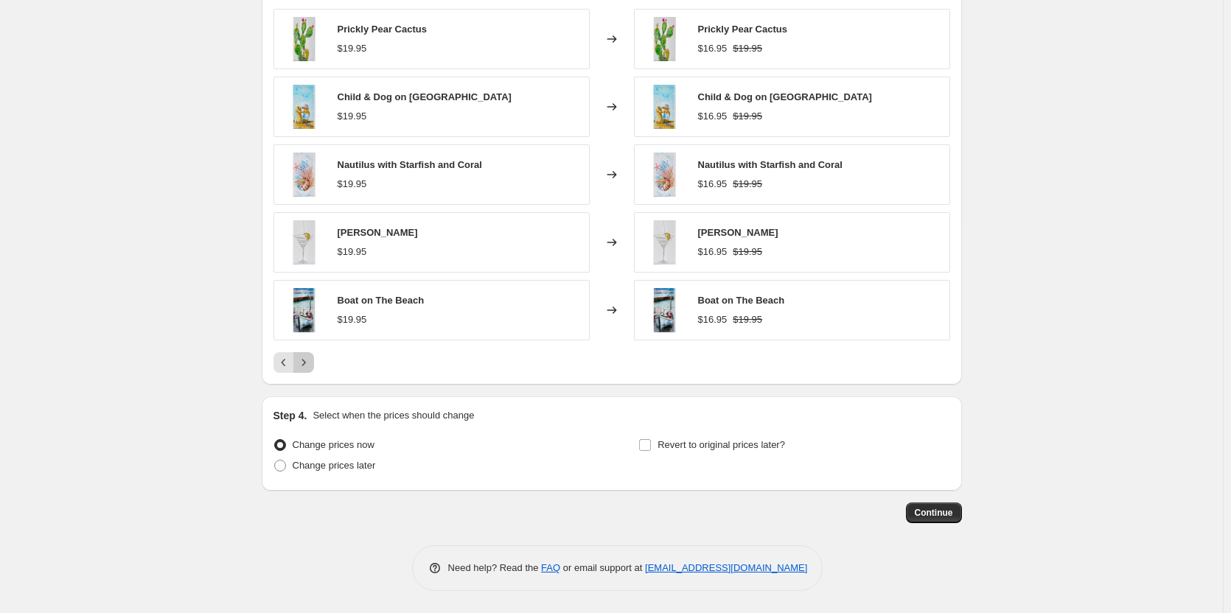
click at [311, 369] on icon "Next" at bounding box center [303, 362] width 15 height 15
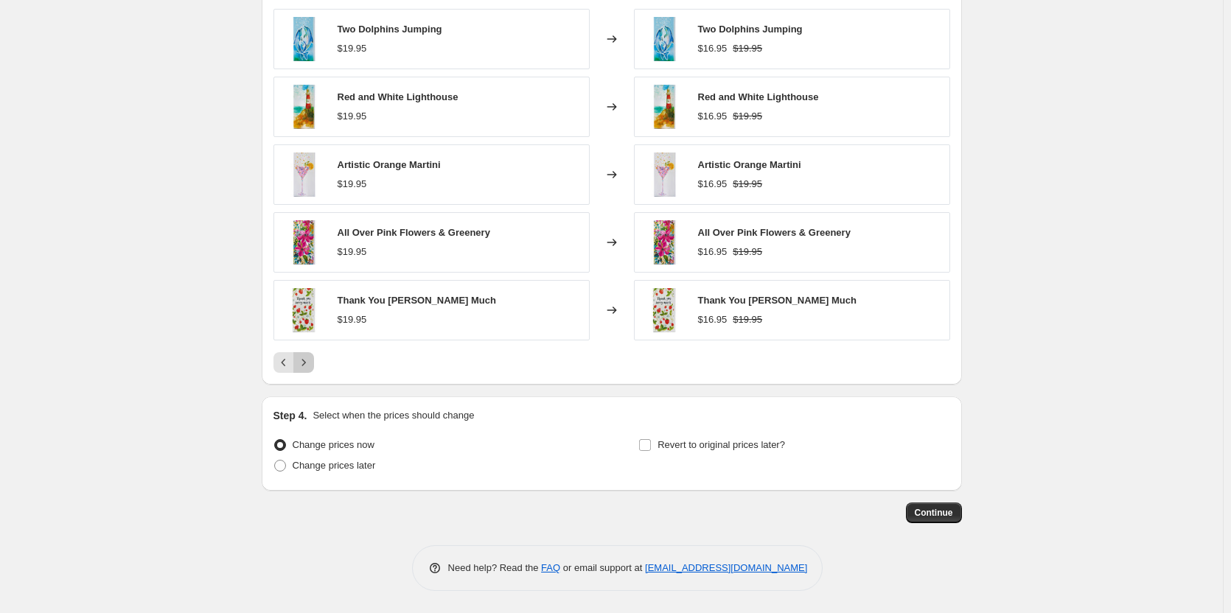
click at [311, 369] on icon "Next" at bounding box center [303, 362] width 15 height 15
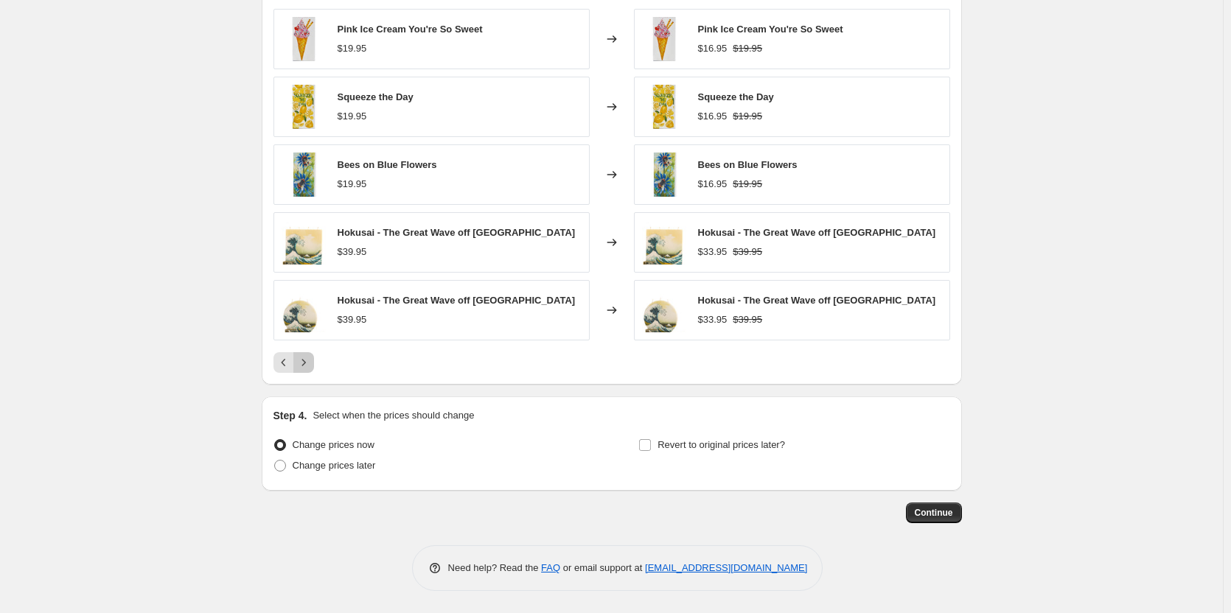
click at [311, 369] on icon "Next" at bounding box center [303, 362] width 15 height 15
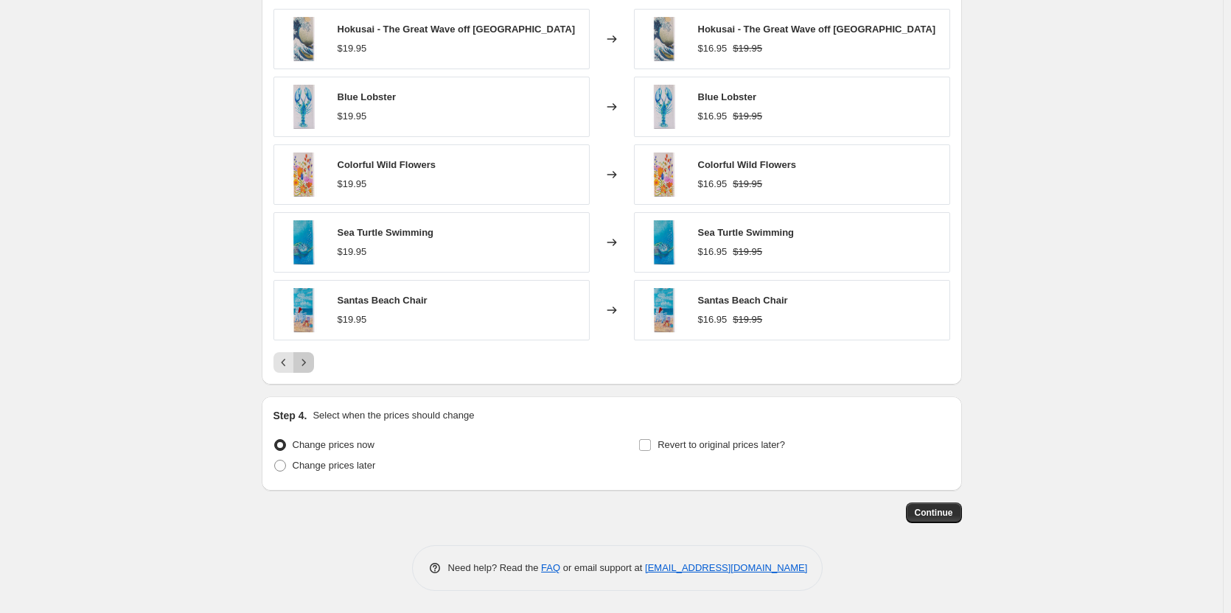
click at [311, 369] on icon "Next" at bounding box center [303, 362] width 15 height 15
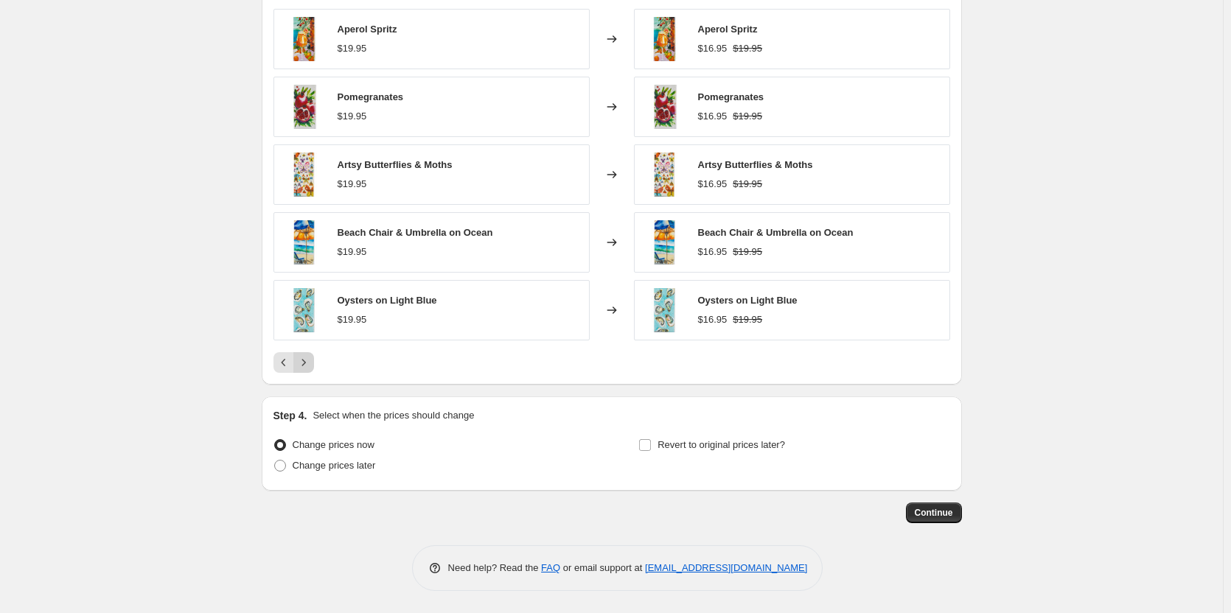
click at [310, 367] on icon "Next" at bounding box center [303, 362] width 15 height 15
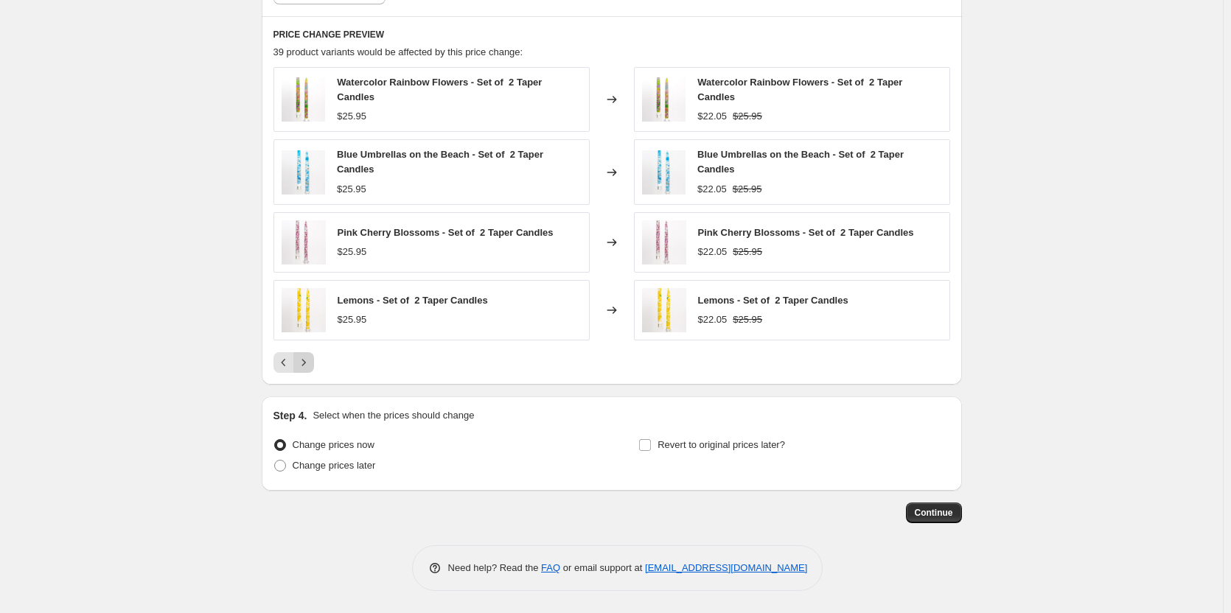
scroll to position [959, 0]
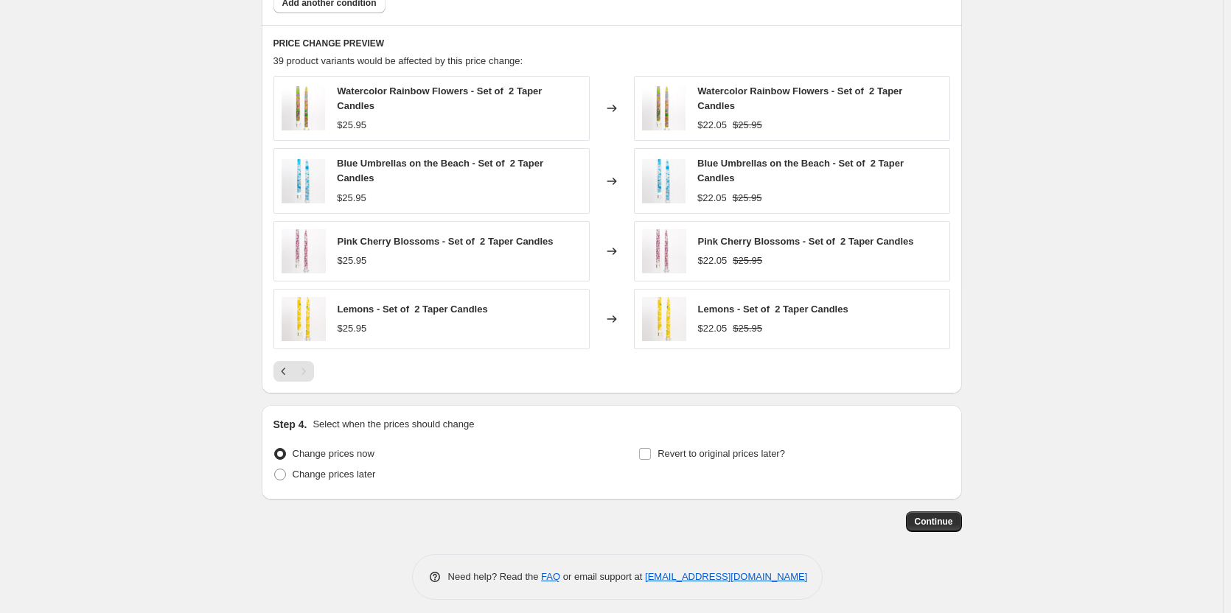
click at [308, 367] on div "Pagination" at bounding box center [303, 371] width 21 height 21
click at [360, 475] on label "Change prices later" at bounding box center [324, 474] width 102 height 21
click at [275, 470] on input "Change prices later" at bounding box center [274, 469] width 1 height 1
radio input "true"
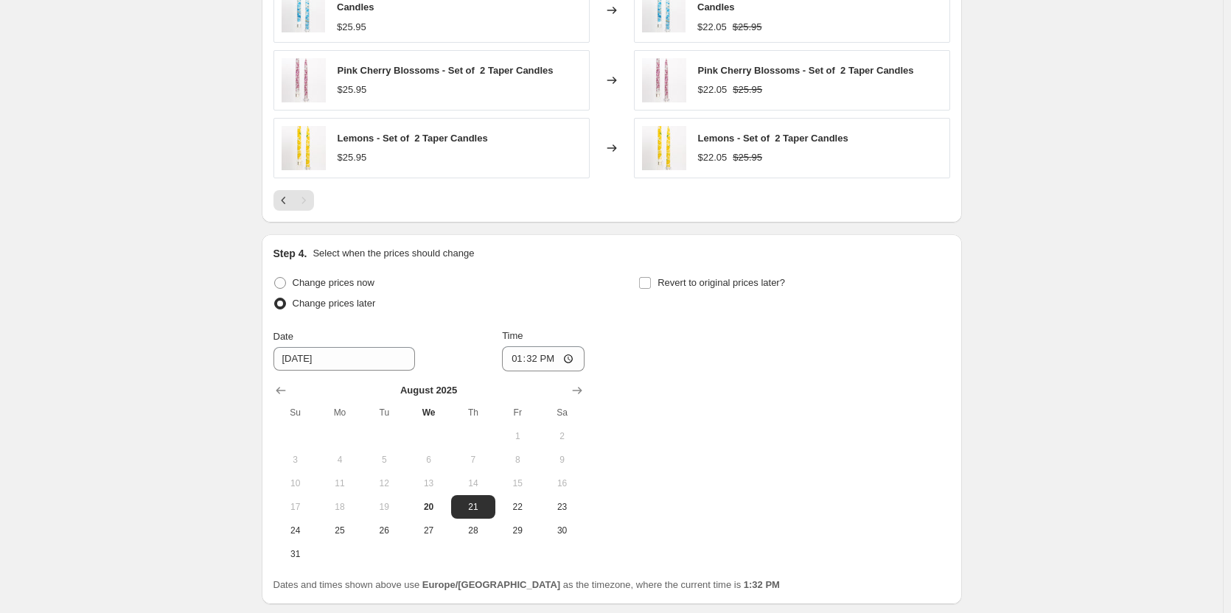
scroll to position [1235, 0]
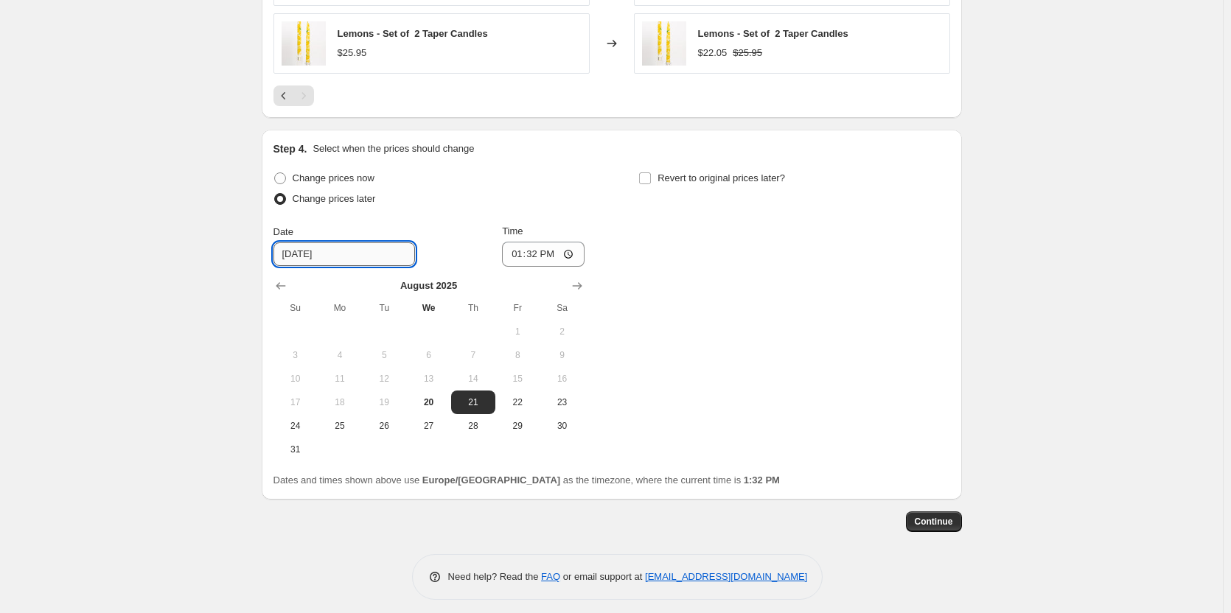
click at [385, 251] on input "[DATE]" at bounding box center [344, 255] width 142 height 24
click at [516, 402] on button "22" at bounding box center [517, 403] width 44 height 24
type input "[DATE]"
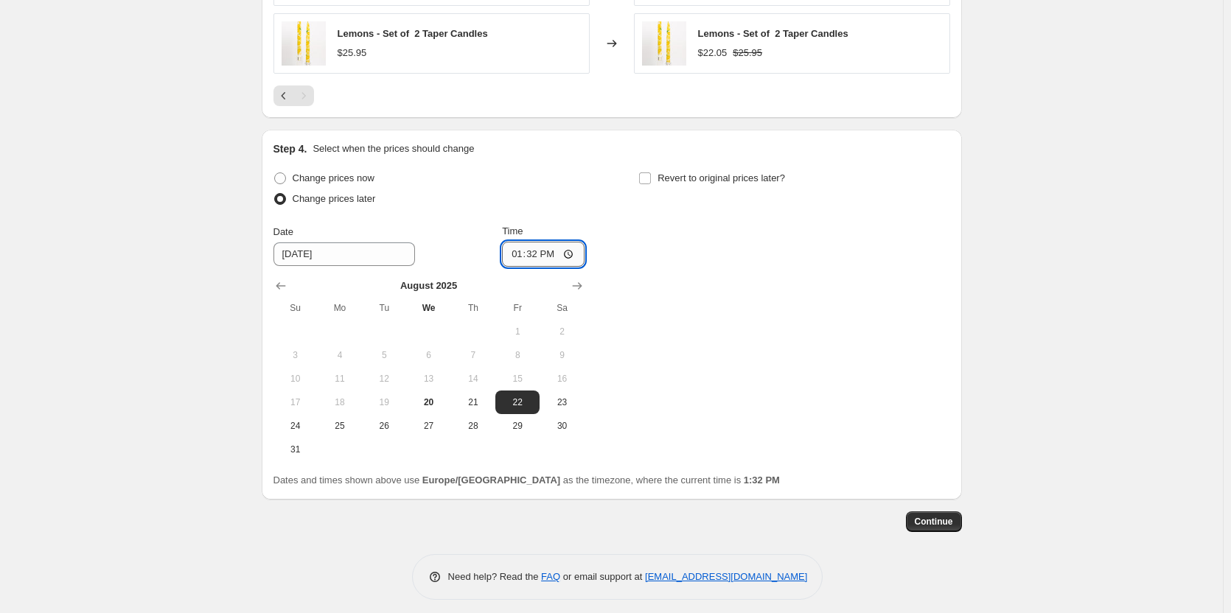
click at [534, 248] on input "13:32" at bounding box center [543, 254] width 83 height 25
type input "07:00"
click at [635, 231] on div "Change prices now Change prices later Date [DATE] Time 07:00 [DATE] Su Mo Tu We…" at bounding box center [611, 314] width 677 height 293
click at [661, 177] on label "Revert to original prices later?" at bounding box center [711, 178] width 147 height 21
click at [651, 177] on input "Revert to original prices later?" at bounding box center [645, 178] width 12 height 12
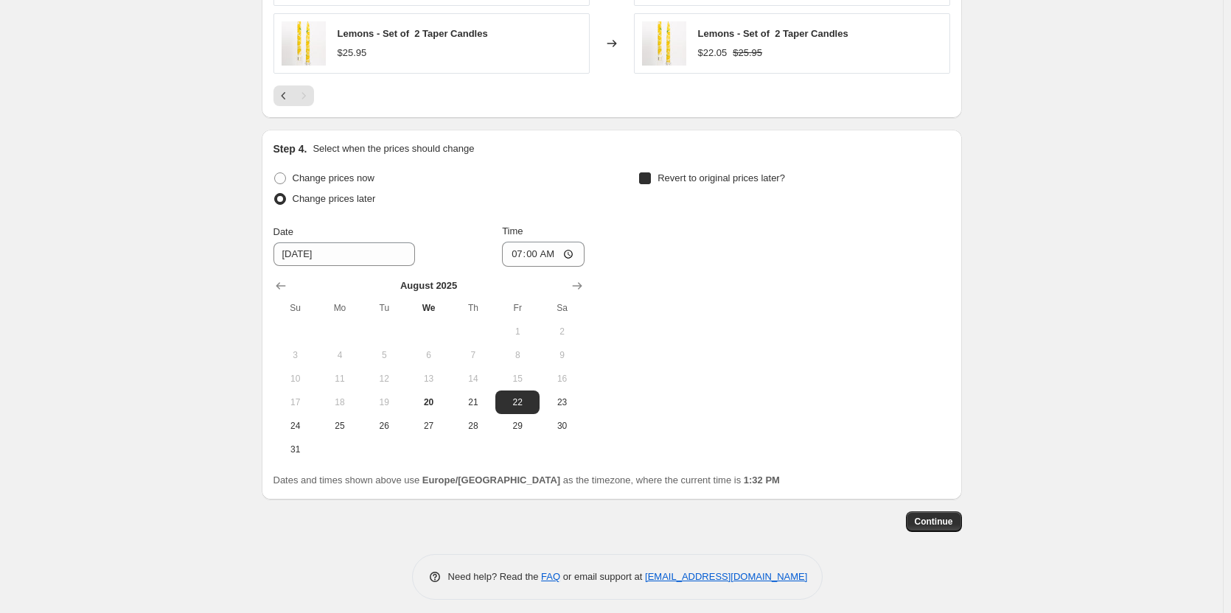
checkbox input "true"
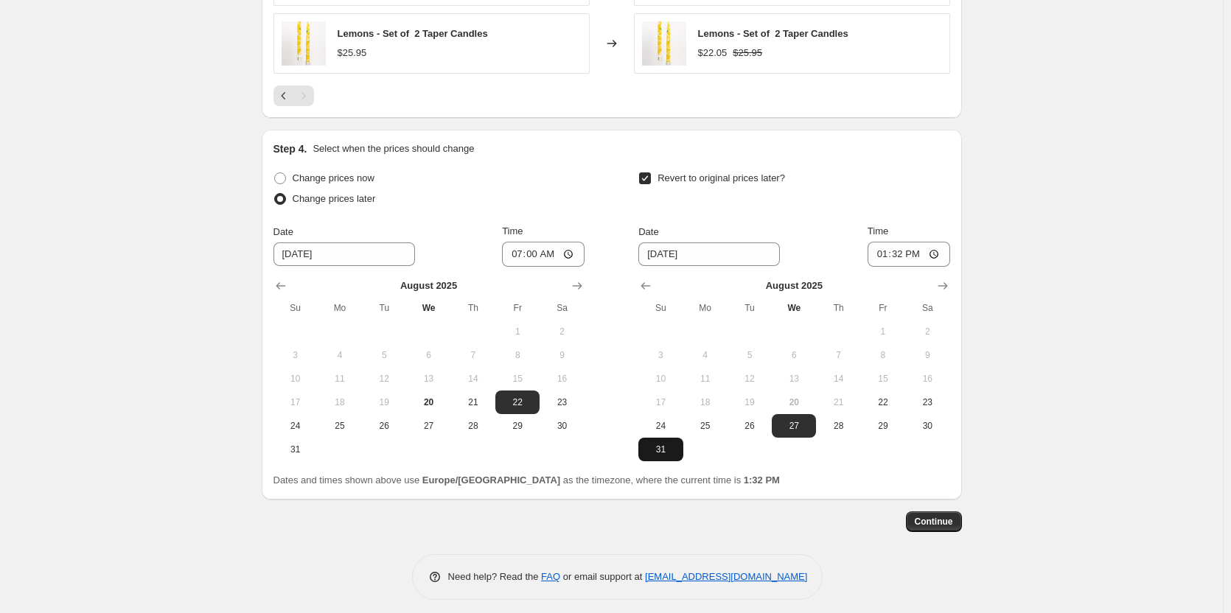
click at [652, 444] on span "31" at bounding box center [660, 450] width 32 height 12
click at [953, 276] on button "Show next month, September 2025" at bounding box center [942, 286] width 21 height 21
click at [709, 326] on span "1" at bounding box center [705, 332] width 32 height 12
type input "[DATE]"
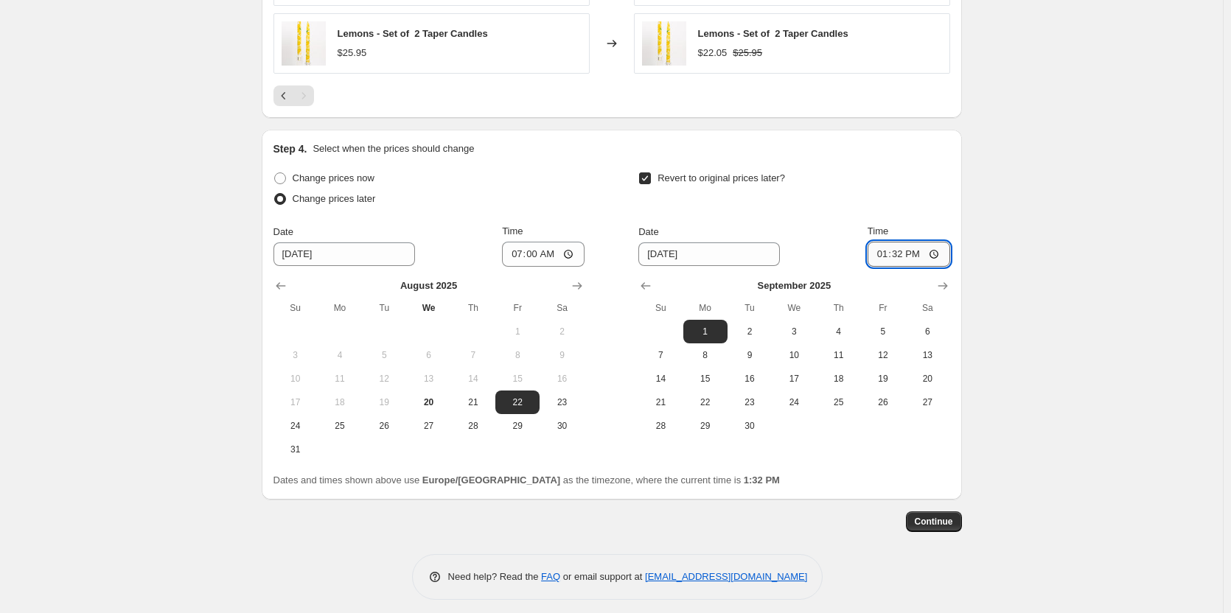
click at [908, 247] on input "13:32" at bounding box center [909, 254] width 83 height 25
type input "07:00"
click at [947, 517] on span "Continue" at bounding box center [934, 522] width 38 height 12
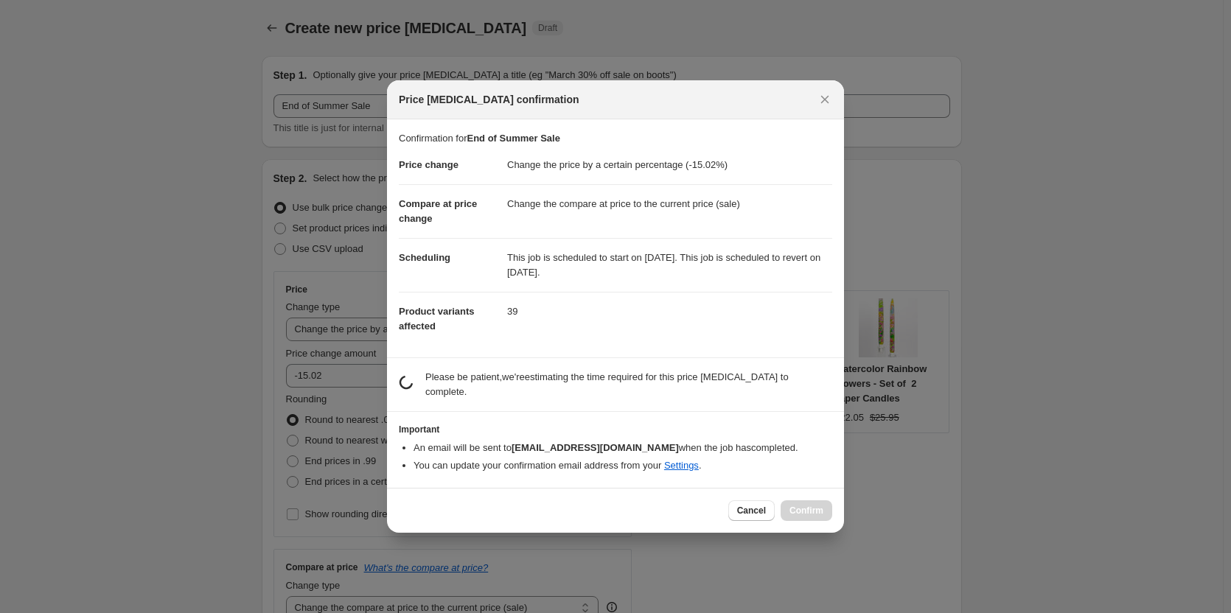
scroll to position [0, 0]
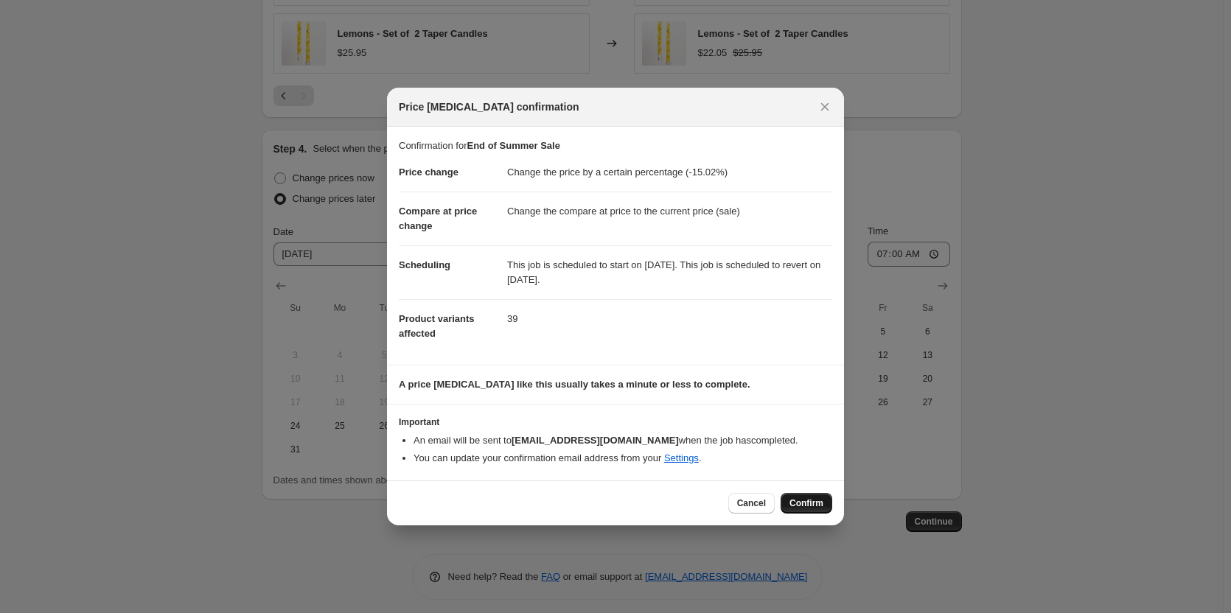
click at [805, 495] on button "Confirm" at bounding box center [807, 503] width 52 height 21
